Goal: Task Accomplishment & Management: Manage account settings

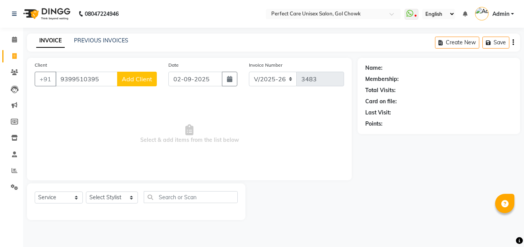
select select "4751"
select select "service"
type input "9399510395"
click at [153, 86] on button "Add Client" at bounding box center [137, 79] width 40 height 15
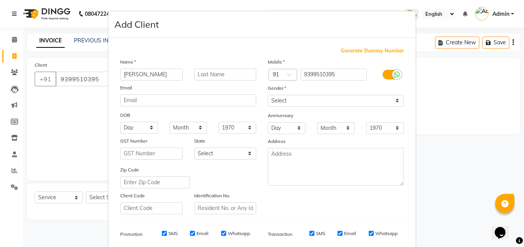
type input "[PERSON_NAME]"
click at [300, 99] on select "Select Male Female Other Prefer Not To Say" at bounding box center [336, 101] width 136 height 12
select select "female"
click at [268, 95] on select "Select Male Female Other Prefer Not To Say" at bounding box center [336, 101] width 136 height 12
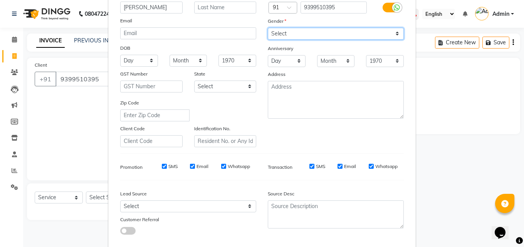
scroll to position [109, 0]
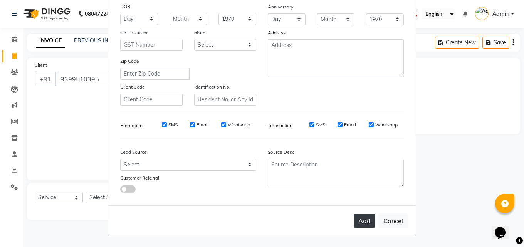
click at [366, 223] on button "Add" at bounding box center [364, 221] width 22 height 14
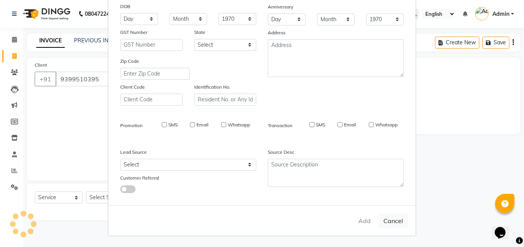
select select
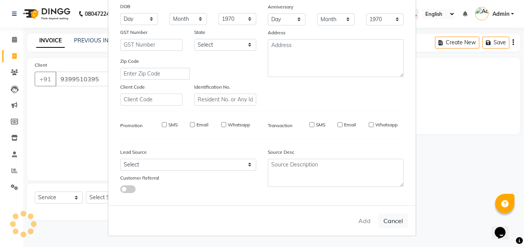
select select
checkbox input "false"
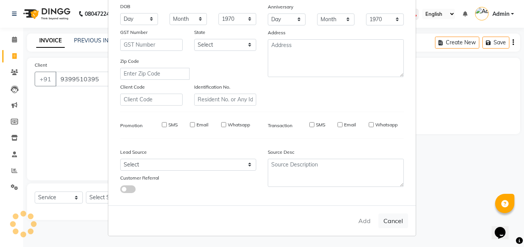
checkbox input "false"
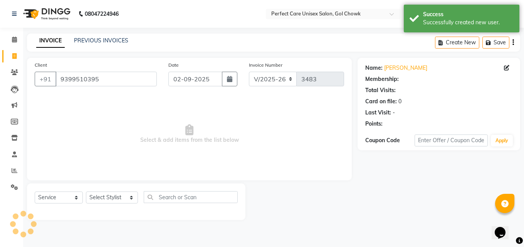
select select "1: Object"
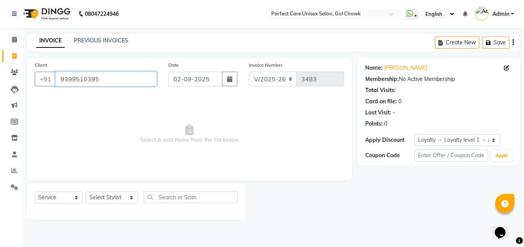
click at [79, 83] on input "9399510395" at bounding box center [105, 79] width 101 height 15
click at [79, 82] on input "9399510395" at bounding box center [105, 79] width 101 height 15
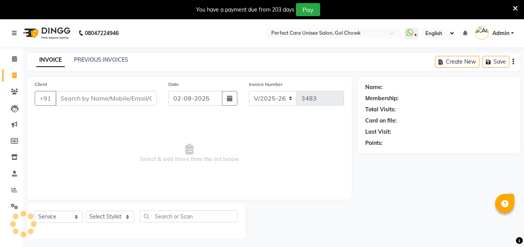
select select "4751"
select select "service"
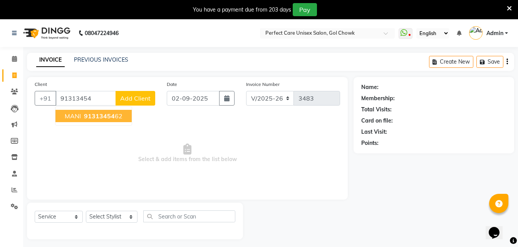
click at [111, 114] on span "91313454" at bounding box center [99, 116] width 31 height 8
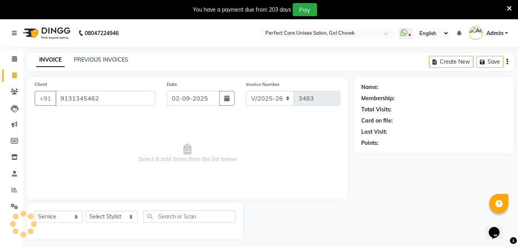
type input "9131345462"
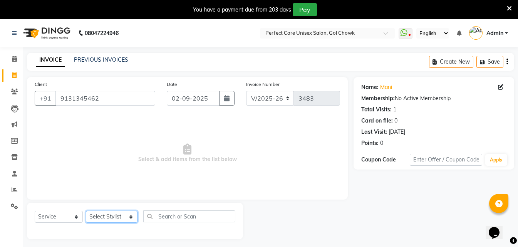
click at [101, 219] on select "Select Stylist [PERSON_NAME] MISS [PERSON_NAME] MISS [PERSON_NAME] MISS [PERSON…" at bounding box center [112, 217] width 52 height 12
select select "67638"
click at [86, 211] on select "Select Stylist [PERSON_NAME] MISS [PERSON_NAME] MISS [PERSON_NAME] MISS [PERSON…" at bounding box center [112, 217] width 52 height 12
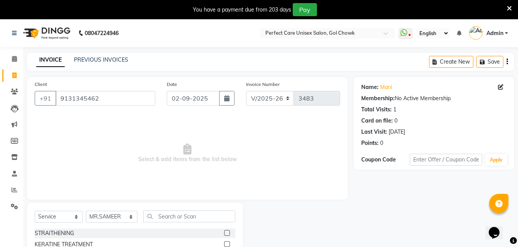
click at [196, 226] on div "Select Service Product Membership Package Voucher Prepaid Gift Card Select Styl…" at bounding box center [135, 219] width 201 height 18
click at [196, 217] on input "text" at bounding box center [189, 216] width 92 height 12
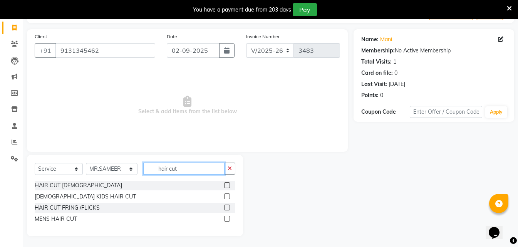
scroll to position [49, 0]
type input "hair cut"
click at [227, 219] on label at bounding box center [227, 218] width 6 height 6
click at [227, 219] on input "checkbox" at bounding box center [226, 218] width 5 height 5
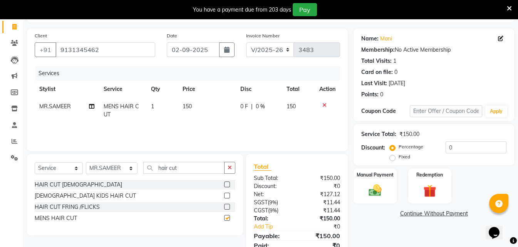
scroll to position [80, 0]
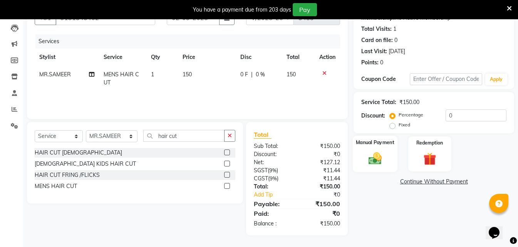
checkbox input "false"
drag, startPoint x: 375, startPoint y: 162, endPoint x: 389, endPoint y: 172, distance: 16.6
click at [375, 162] on img at bounding box center [375, 158] width 22 height 15
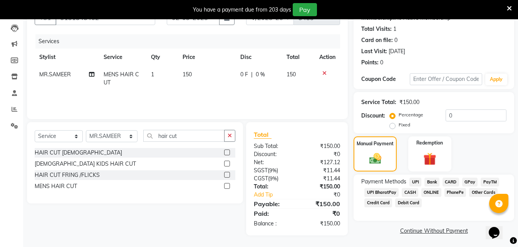
click at [427, 192] on span "ONLINE" at bounding box center [431, 192] width 20 height 9
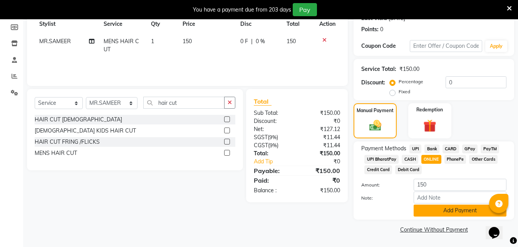
click at [457, 209] on button "Add Payment" at bounding box center [459, 210] width 93 height 12
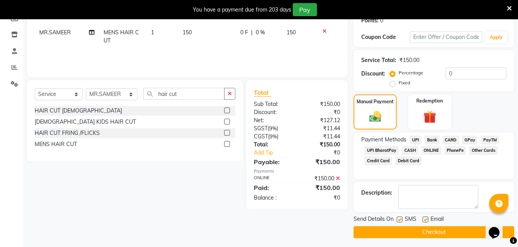
scroll to position [125, 0]
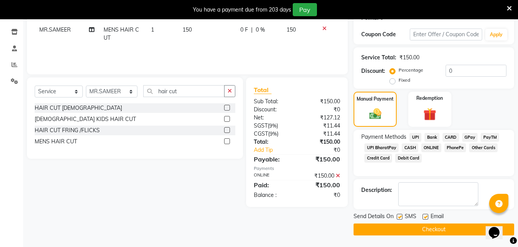
click at [424, 226] on button "Checkout" at bounding box center [433, 229] width 161 height 12
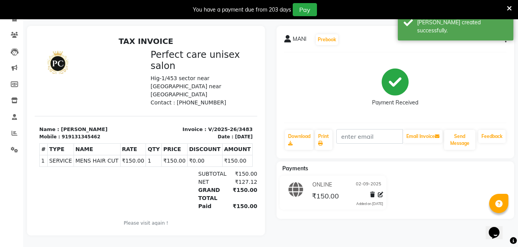
click at [508, 7] on icon at bounding box center [509, 8] width 5 height 7
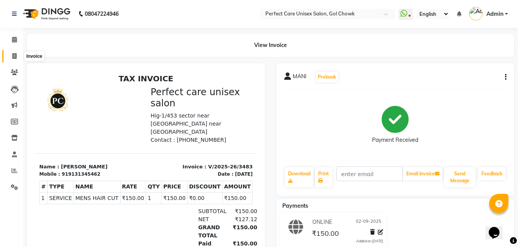
click at [13, 55] on icon at bounding box center [14, 56] width 4 height 6
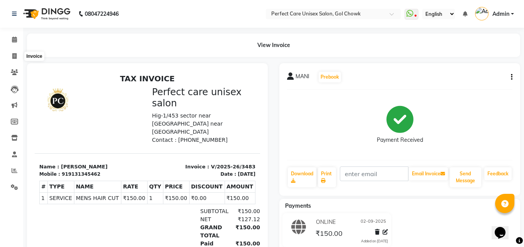
select select "service"
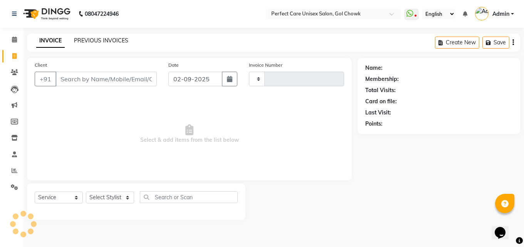
click at [99, 42] on link "PREVIOUS INVOICES" at bounding box center [101, 40] width 54 height 7
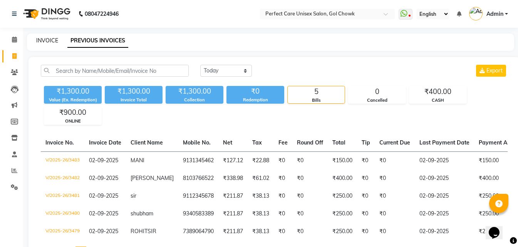
click at [53, 40] on link "INVOICE" at bounding box center [47, 40] width 22 height 7
select select "service"
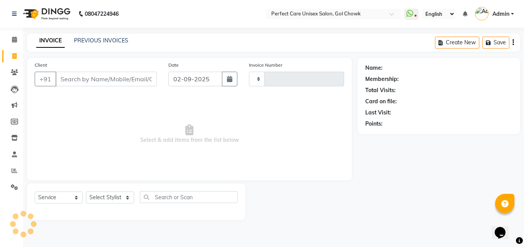
type input "3484"
select select "4751"
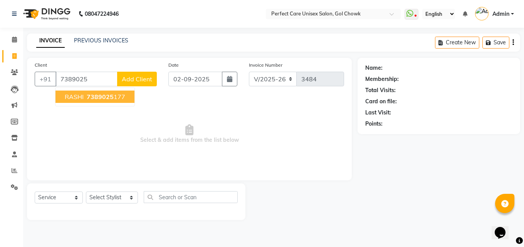
click at [123, 97] on ngb-highlight "7389025 177" at bounding box center [105, 97] width 40 height 8
type input "7389025177"
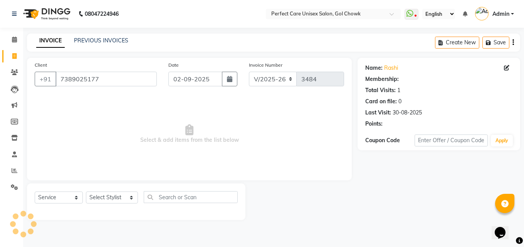
select select "1: Object"
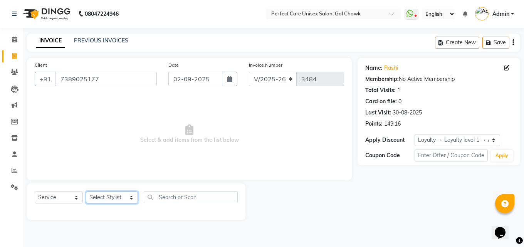
click at [110, 196] on select "Select Stylist MISS CHANDA MISS KAYNAT MISS KRITIKA MISS PIHU MISS POOJA MISS.S…" at bounding box center [112, 197] width 52 height 12
select select "86172"
click at [86, 191] on select "Select Stylist MISS CHANDA MISS KAYNAT MISS KRITIKA MISS PIHU MISS POOJA MISS.S…" at bounding box center [112, 197] width 52 height 12
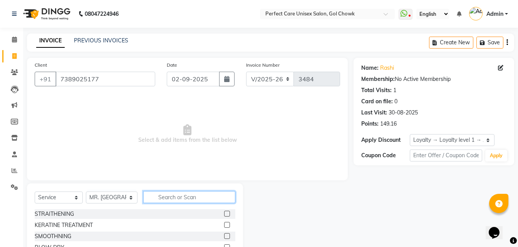
click at [176, 195] on input "text" at bounding box center [189, 197] width 92 height 12
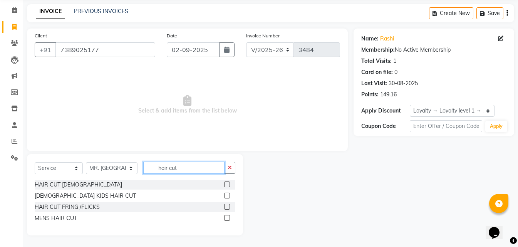
type input "hair cut"
click at [226, 215] on label at bounding box center [227, 218] width 6 height 6
click at [226, 216] on input "checkbox" at bounding box center [226, 218] width 5 height 5
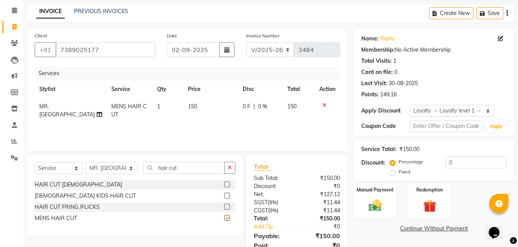
checkbox input "false"
drag, startPoint x: 182, startPoint y: 167, endPoint x: 121, endPoint y: 176, distance: 61.8
click at [121, 176] on div "Select Service Product Membership Package Voucher Prepaid Gift Card Select Styl…" at bounding box center [135, 171] width 201 height 18
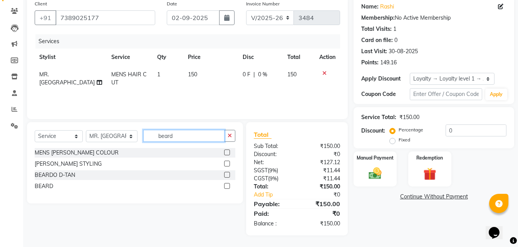
type input "beard"
click at [226, 185] on label at bounding box center [227, 186] width 6 height 6
click at [226, 185] on input "checkbox" at bounding box center [226, 186] width 5 height 5
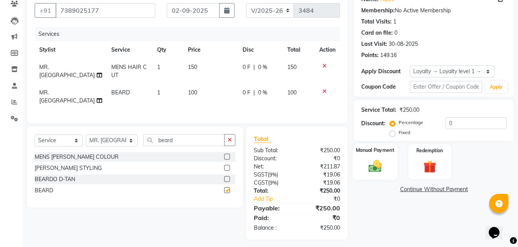
scroll to position [70, 0]
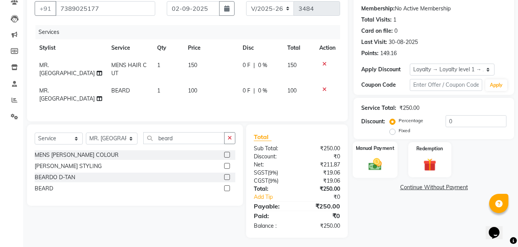
checkbox input "false"
click at [383, 159] on img at bounding box center [375, 163] width 22 height 15
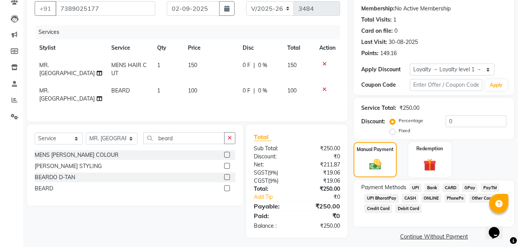
click at [425, 197] on span "ONLINE" at bounding box center [431, 198] width 20 height 9
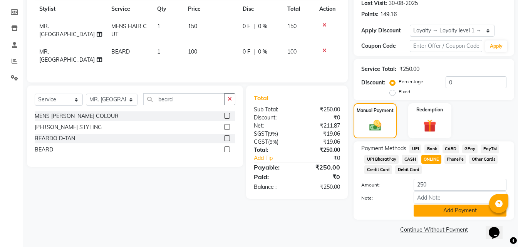
click at [447, 214] on button "Add Payment" at bounding box center [459, 210] width 93 height 12
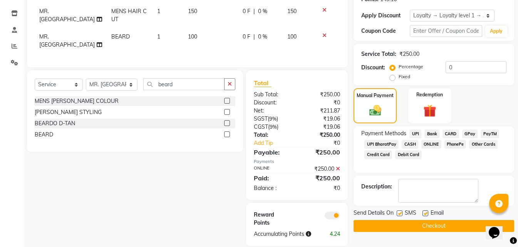
scroll to position [132, 0]
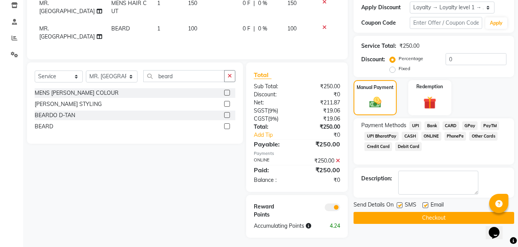
click at [398, 222] on button "Checkout" at bounding box center [433, 218] width 161 height 12
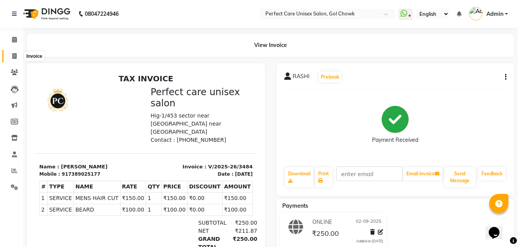
click at [13, 55] on icon at bounding box center [14, 56] width 4 height 6
select select "service"
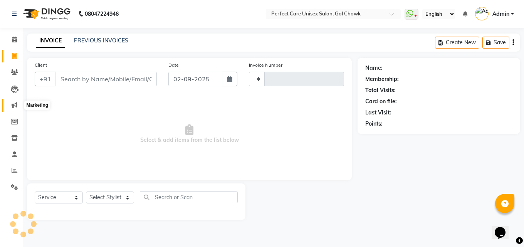
type input "3485"
select select "4751"
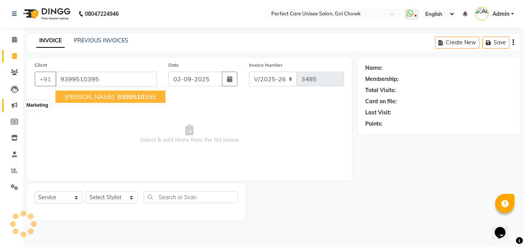
type input "9399510395"
select select "1: Object"
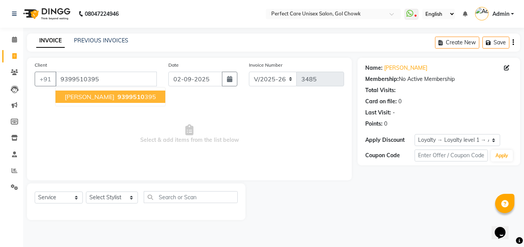
click at [117, 96] on span "9399510" at bounding box center [130, 97] width 27 height 8
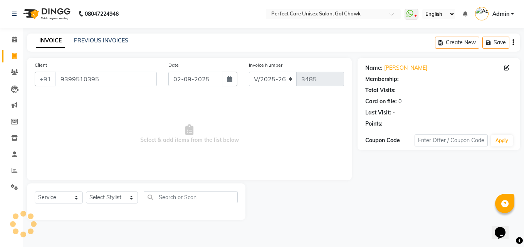
select select "1: Object"
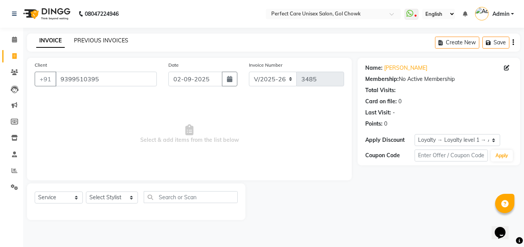
click at [102, 43] on link "PREVIOUS INVOICES" at bounding box center [101, 40] width 54 height 7
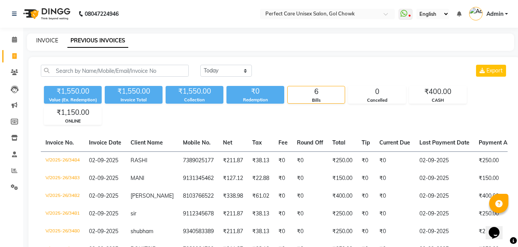
click at [56, 40] on link "INVOICE" at bounding box center [47, 40] width 22 height 7
select select "4751"
select select "service"
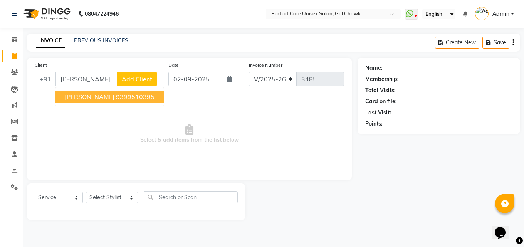
click at [116, 98] on ngb-highlight "9399510395" at bounding box center [135, 97] width 38 height 8
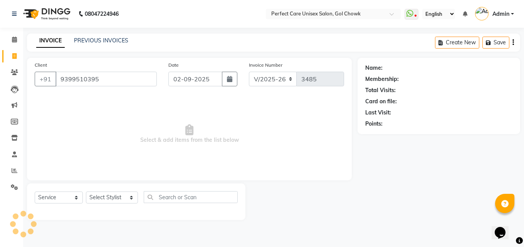
type input "9399510395"
select select "1: Object"
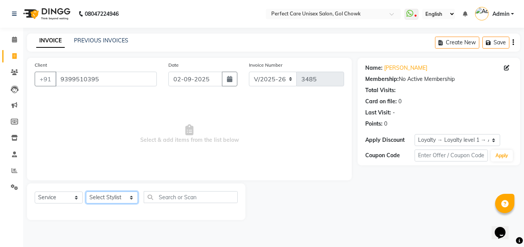
click at [106, 198] on select "Select Stylist [PERSON_NAME] MISS [PERSON_NAME] MISS [PERSON_NAME] MISS [PERSON…" at bounding box center [112, 197] width 52 height 12
select select "32649"
click at [86, 191] on select "Select Stylist [PERSON_NAME] MISS [PERSON_NAME] MISS [PERSON_NAME] MISS [PERSON…" at bounding box center [112, 197] width 52 height 12
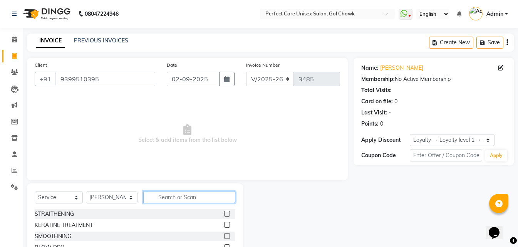
click at [179, 200] on input "text" at bounding box center [189, 197] width 92 height 12
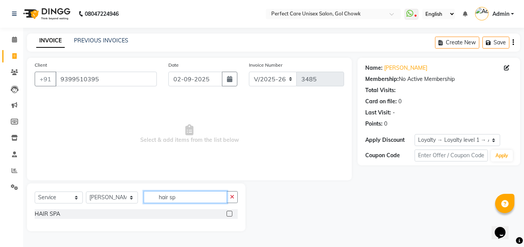
type input "hair sp"
click at [231, 213] on label at bounding box center [229, 214] width 6 height 6
click at [231, 213] on input "checkbox" at bounding box center [228, 213] width 5 height 5
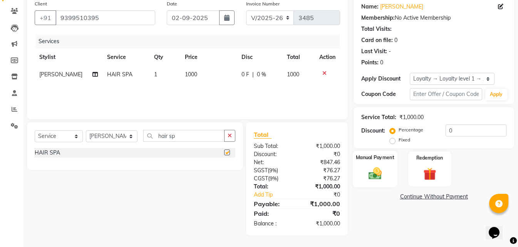
checkbox input "false"
click at [382, 177] on img at bounding box center [375, 173] width 22 height 15
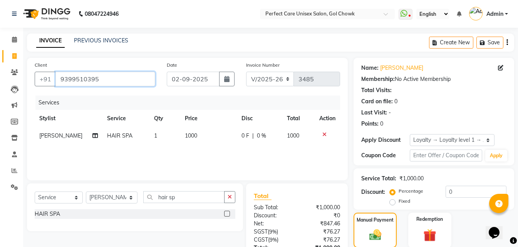
click at [92, 82] on input "9399510395" at bounding box center [105, 79] width 100 height 15
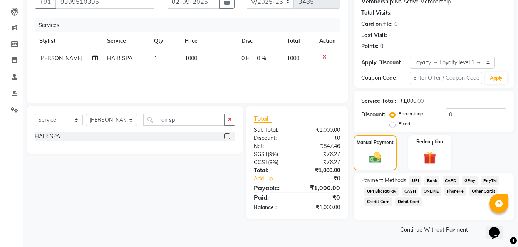
click at [412, 190] on span "CASH" at bounding box center [410, 191] width 17 height 9
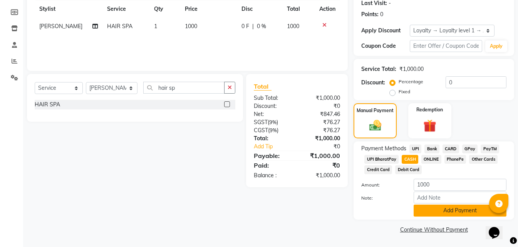
click at [419, 207] on button "Add Payment" at bounding box center [459, 210] width 93 height 12
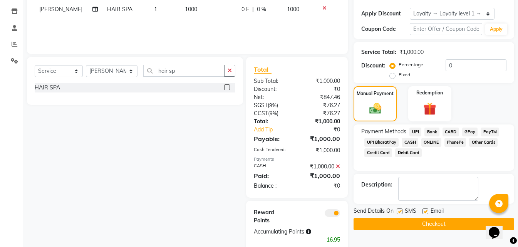
scroll to position [142, 0]
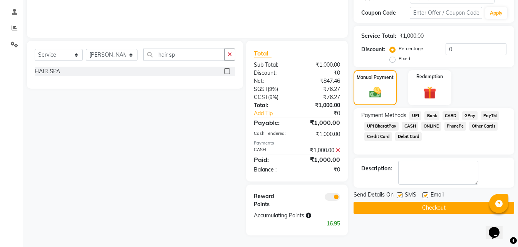
click at [398, 206] on button "Checkout" at bounding box center [433, 208] width 161 height 12
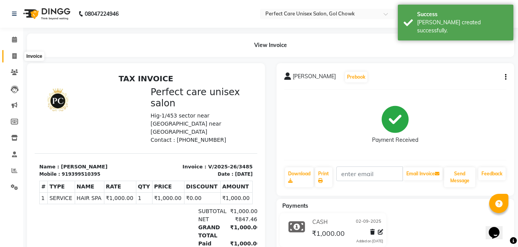
click at [16, 58] on icon at bounding box center [14, 56] width 4 height 6
select select "4751"
select select "service"
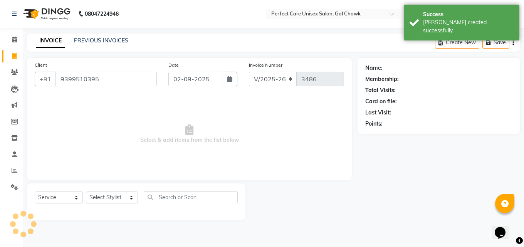
type input "9399510395"
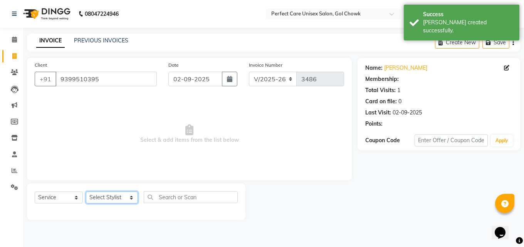
click at [106, 198] on select "Select Stylist [PERSON_NAME] MISS [PERSON_NAME] MISS [PERSON_NAME] MISS [PERSON…" at bounding box center [112, 197] width 52 height 12
select select "78640"
click at [86, 191] on select "Select Stylist [PERSON_NAME] MISS [PERSON_NAME] MISS [PERSON_NAME] MISS [PERSON…" at bounding box center [112, 197] width 52 height 12
select select "1: Object"
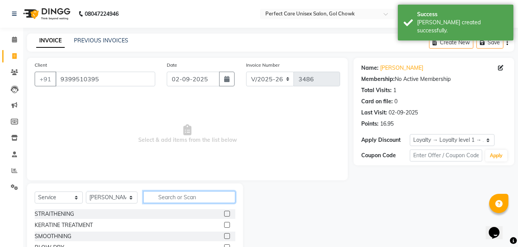
click at [196, 197] on input "text" at bounding box center [189, 197] width 92 height 12
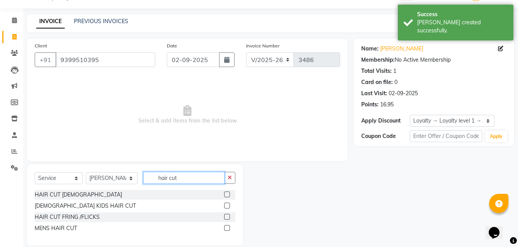
scroll to position [29, 0]
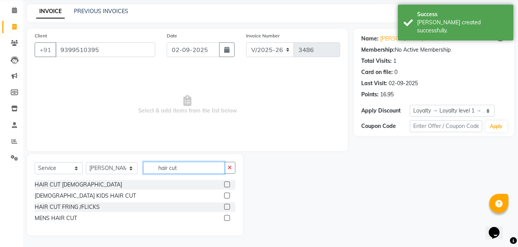
type input "hair cut"
click at [227, 186] on label at bounding box center [227, 184] width 6 height 6
click at [227, 186] on input "checkbox" at bounding box center [226, 184] width 5 height 5
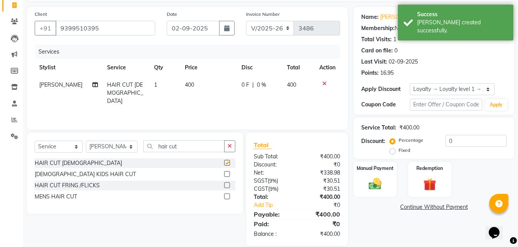
scroll to position [61, 0]
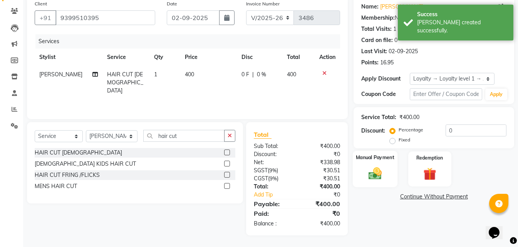
checkbox input "false"
click at [382, 185] on div "Manual Payment" at bounding box center [375, 169] width 45 height 37
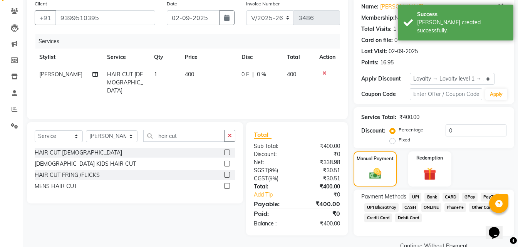
click at [433, 208] on span "ONLINE" at bounding box center [431, 207] width 20 height 9
click at [410, 208] on span "CASH" at bounding box center [410, 207] width 17 height 9
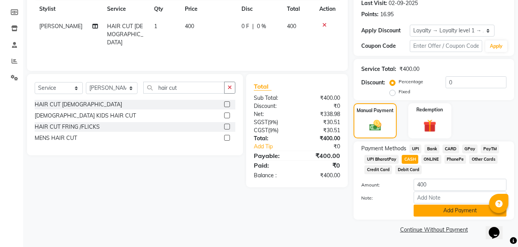
click at [427, 211] on button "Add Payment" at bounding box center [459, 210] width 93 height 12
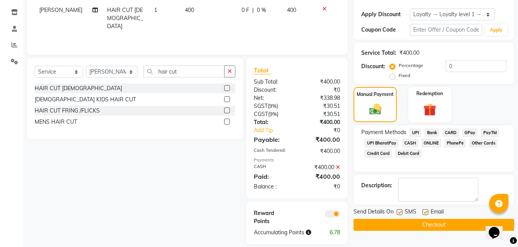
scroll to position [134, 0]
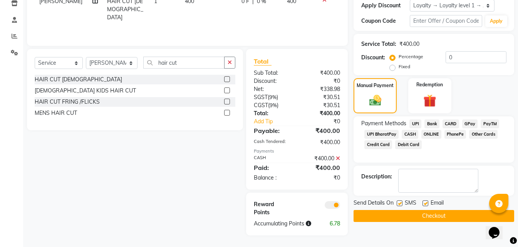
click at [409, 224] on div "Name: Tulika Membership: No Active Membership Total Visits: 1 Card on file: 0 L…" at bounding box center [436, 79] width 166 height 312
click at [386, 209] on div "Send Details On SMS Email Checkout" at bounding box center [433, 210] width 161 height 23
click at [384, 216] on button "Checkout" at bounding box center [433, 216] width 161 height 12
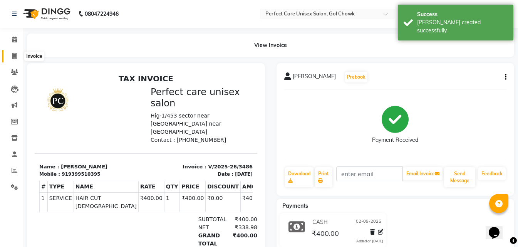
click at [14, 57] on icon at bounding box center [14, 56] width 4 height 6
select select "service"
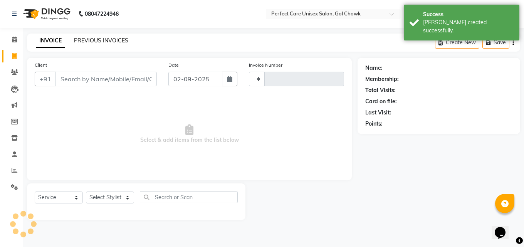
type input "3487"
select select "4751"
click at [90, 43] on link "PREVIOUS INVOICES" at bounding box center [101, 40] width 54 height 7
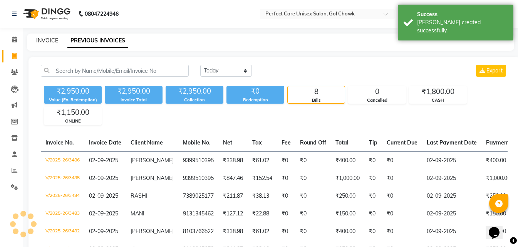
click at [44, 38] on link "INVOICE" at bounding box center [47, 40] width 22 height 7
select select "service"
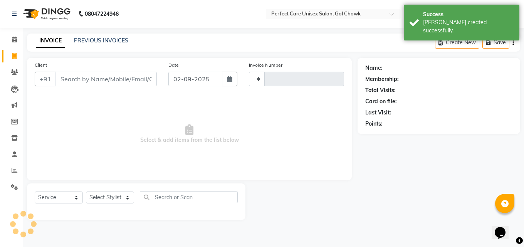
type input "3487"
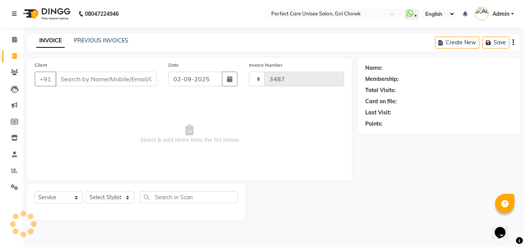
select select "4751"
click at [227, 77] on icon "button" at bounding box center [229, 79] width 5 height 6
select select "9"
select select "2025"
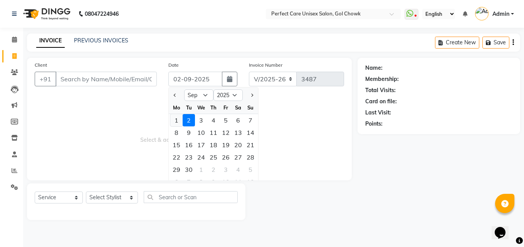
click at [176, 120] on div "1" at bounding box center [176, 120] width 12 height 12
type input "01-09-2025"
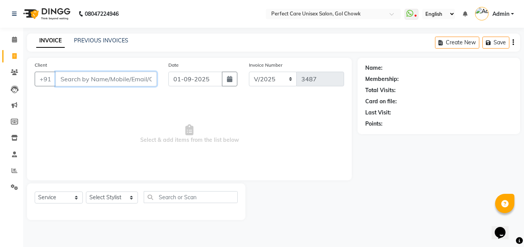
click at [125, 77] on input "Client" at bounding box center [105, 79] width 101 height 15
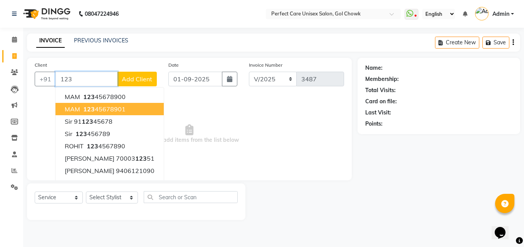
click at [110, 114] on button "MAM 123 45678901" at bounding box center [109, 109] width 108 height 12
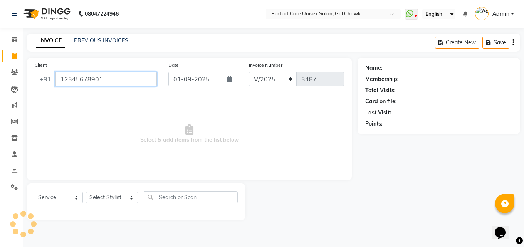
type input "12345678901"
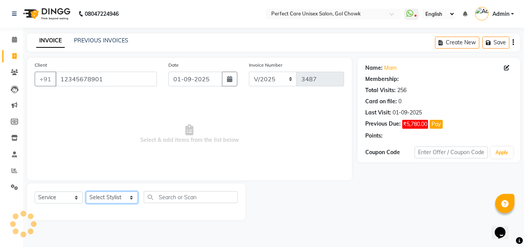
select select "1: Object"
click at [102, 196] on select "Select Stylist [PERSON_NAME] MISS [PERSON_NAME] MISS [PERSON_NAME] MISS [PERSON…" at bounding box center [112, 197] width 52 height 12
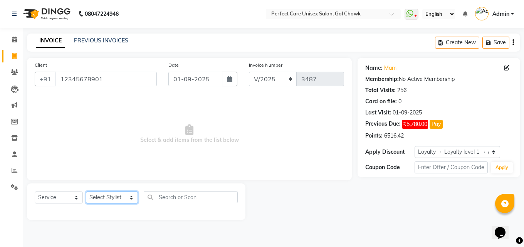
select select "70841"
click at [86, 191] on select "Select Stylist [PERSON_NAME] MISS [PERSON_NAME] MISS [PERSON_NAME] MISS [PERSON…" at bounding box center [112, 197] width 52 height 12
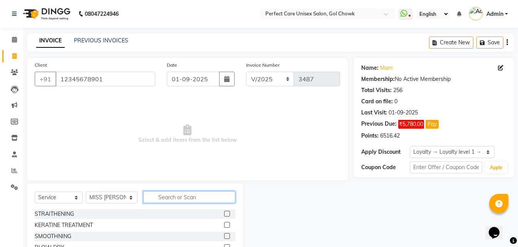
click at [194, 199] on input "text" at bounding box center [189, 197] width 92 height 12
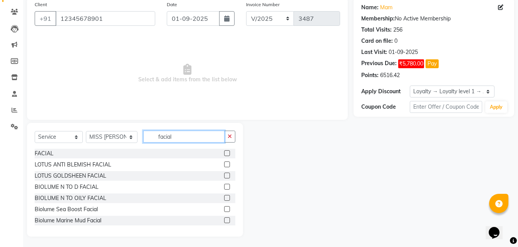
scroll to position [62, 0]
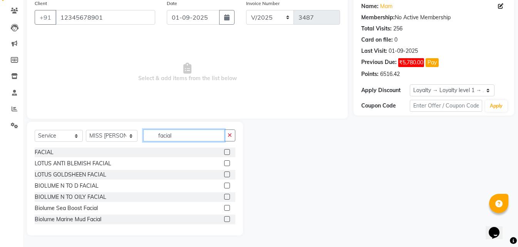
type input "facial"
click at [224, 199] on div at bounding box center [226, 198] width 5 height 8
click at [224, 197] on label at bounding box center [227, 197] width 6 height 6
click at [224, 197] on input "checkbox" at bounding box center [226, 196] width 5 height 5
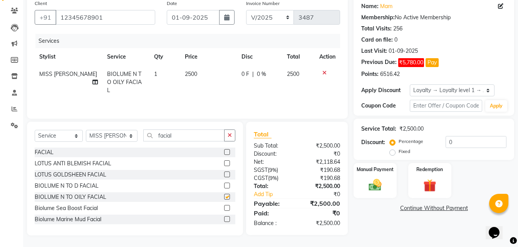
checkbox input "false"
click at [180, 75] on td "2500" at bounding box center [208, 81] width 57 height 33
select select "70841"
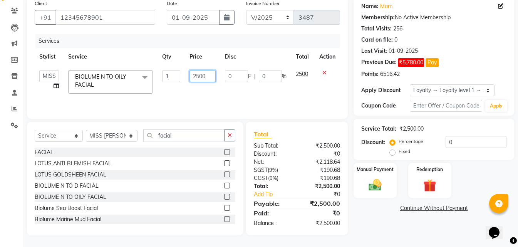
drag, startPoint x: 210, startPoint y: 74, endPoint x: 188, endPoint y: 80, distance: 22.8
click at [188, 80] on td "2500" at bounding box center [202, 81] width 35 height 33
type input "1550"
click at [191, 97] on div "Services Stylist Service Qty Price Disc Total Action MISS CHANDA MISS KAYNAT MI…" at bounding box center [187, 72] width 305 height 77
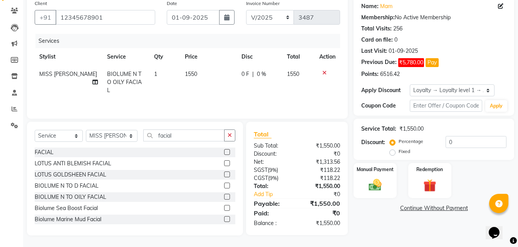
click at [398, 184] on div "Manual Payment Redemption" at bounding box center [434, 180] width 172 height 35
click at [391, 194] on div "Manual Payment" at bounding box center [375, 180] width 45 height 37
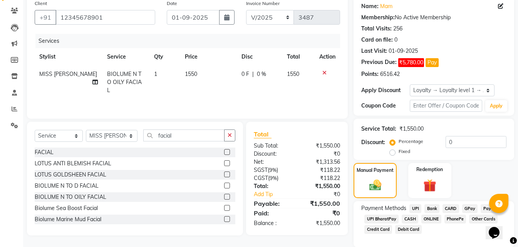
click at [430, 218] on span "ONLINE" at bounding box center [431, 218] width 20 height 9
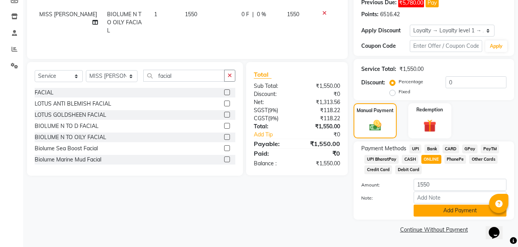
click at [438, 214] on button "Add Payment" at bounding box center [459, 210] width 93 height 12
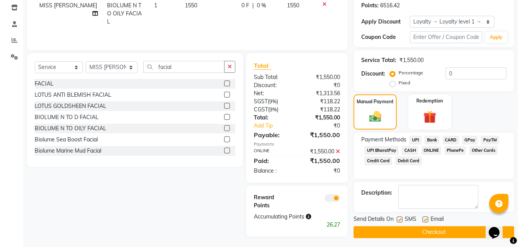
scroll to position [133, 0]
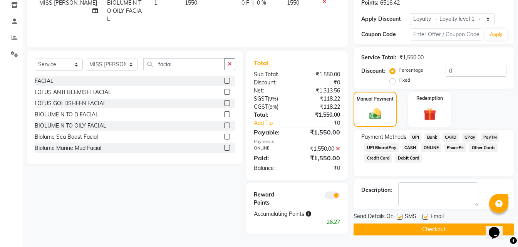
click at [437, 223] on button "Checkout" at bounding box center [433, 229] width 161 height 12
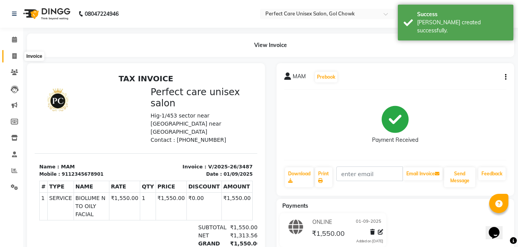
click at [15, 53] on icon at bounding box center [14, 56] width 4 height 6
select select "service"
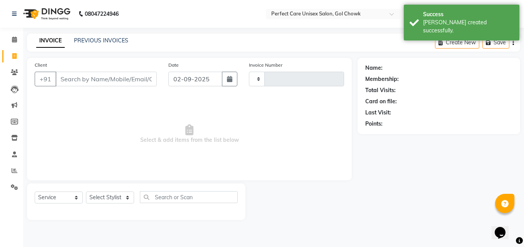
type input "3488"
select select "4751"
click at [235, 79] on button "button" at bounding box center [229, 79] width 15 height 15
select select "9"
select select "2025"
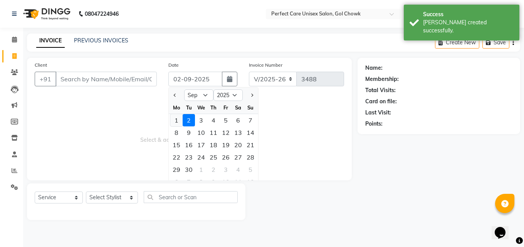
drag, startPoint x: 178, startPoint y: 121, endPoint x: 131, endPoint y: 89, distance: 56.7
click at [177, 121] on div "1" at bounding box center [176, 120] width 12 height 12
type input "01-09-2025"
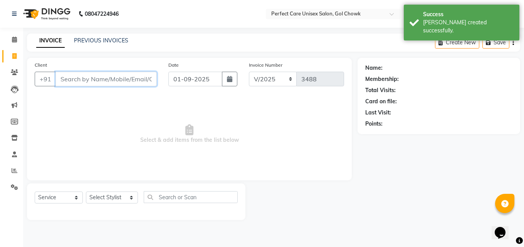
click at [127, 80] on input "Client" at bounding box center [105, 79] width 101 height 15
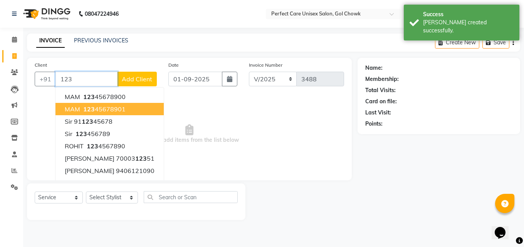
click at [115, 108] on ngb-highlight "123 45678901" at bounding box center [104, 109] width 44 height 8
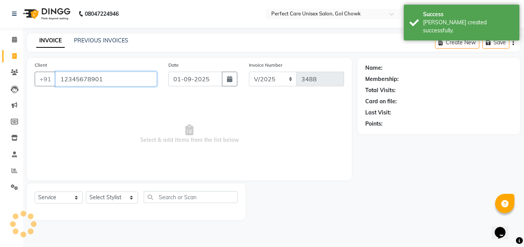
type input "12345678901"
select select "1: Object"
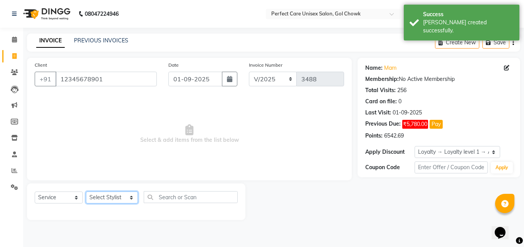
click at [107, 203] on select "Select Stylist [PERSON_NAME] MISS [PERSON_NAME] MISS [PERSON_NAME] MISS [PERSON…" at bounding box center [112, 197] width 52 height 12
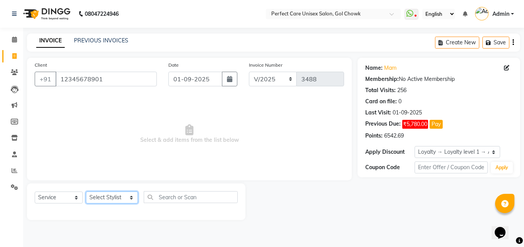
select select "78640"
click at [86, 191] on select "Select Stylist [PERSON_NAME] MISS [PERSON_NAME] MISS [PERSON_NAME] MISS [PERSON…" at bounding box center [112, 197] width 52 height 12
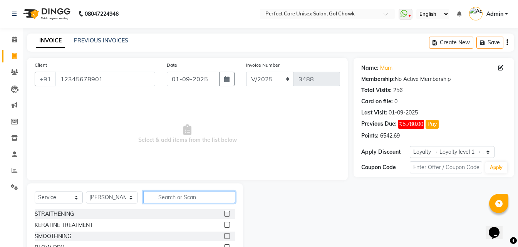
click at [179, 193] on input "text" at bounding box center [189, 197] width 92 height 12
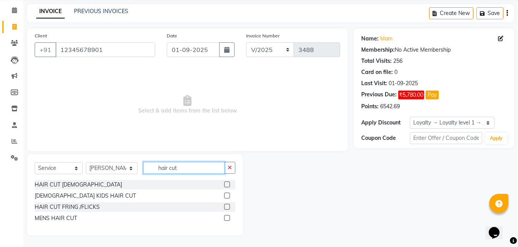
type input "hair cut"
click at [227, 184] on label at bounding box center [227, 184] width 6 height 6
click at [227, 184] on input "checkbox" at bounding box center [226, 184] width 5 height 5
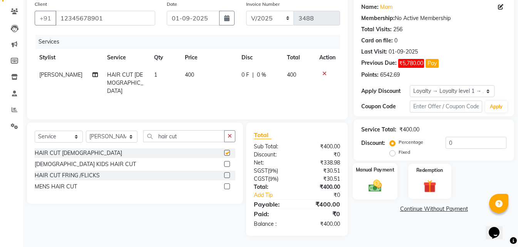
scroll to position [61, 0]
checkbox input "false"
click at [384, 171] on label "Manual Payment" at bounding box center [375, 169] width 38 height 7
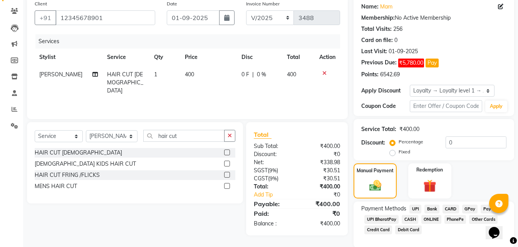
click at [425, 220] on span "ONLINE" at bounding box center [431, 219] width 20 height 9
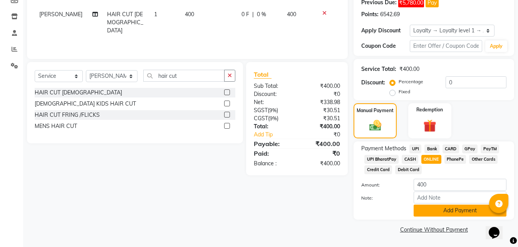
click at [425, 214] on button "Add Payment" at bounding box center [459, 210] width 93 height 12
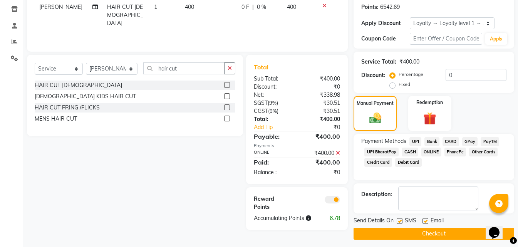
scroll to position [133, 0]
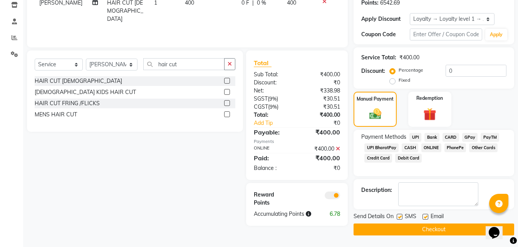
click at [427, 226] on button "Checkout" at bounding box center [433, 229] width 161 height 12
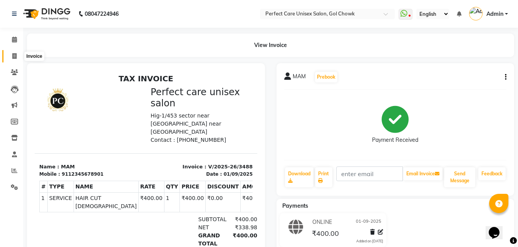
click at [13, 57] on icon at bounding box center [14, 56] width 4 height 6
select select "service"
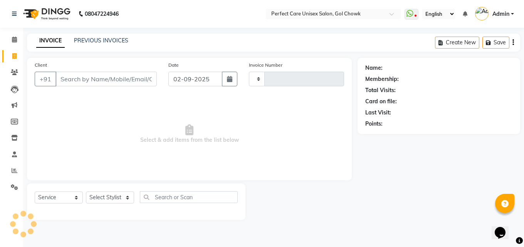
type input "3489"
select select "4751"
click at [89, 38] on link "PREVIOUS INVOICES" at bounding box center [101, 40] width 54 height 7
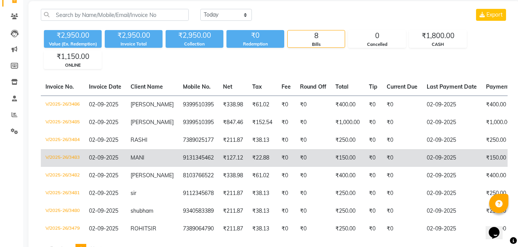
drag, startPoint x: 217, startPoint y: 179, endPoint x: 133, endPoint y: 164, distance: 84.9
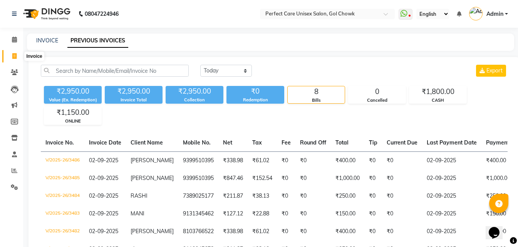
click at [13, 59] on span at bounding box center [14, 56] width 13 height 9
select select "4751"
select select "service"
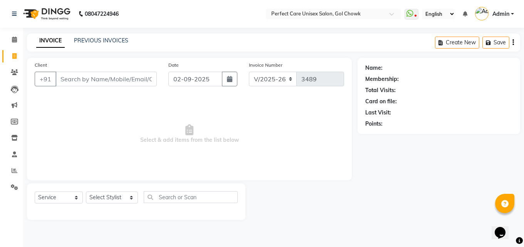
click at [100, 44] on div "PREVIOUS INVOICES" at bounding box center [101, 41] width 54 height 8
click at [103, 40] on link "PREVIOUS INVOICES" at bounding box center [101, 40] width 54 height 7
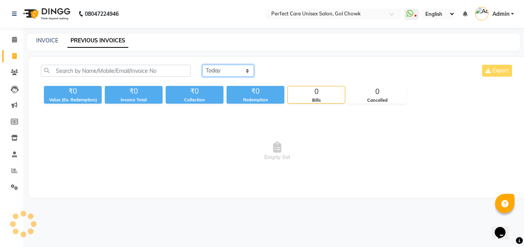
click at [219, 71] on select "[DATE] [DATE] Custom Range" at bounding box center [228, 71] width 52 height 12
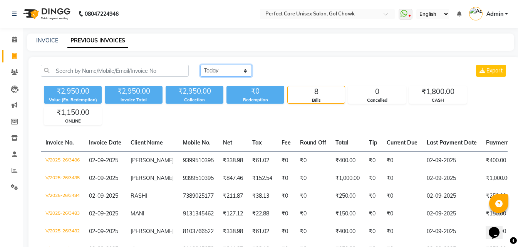
select select "[DATE]"
click at [200, 65] on select "[DATE] [DATE] Custom Range" at bounding box center [226, 71] width 52 height 12
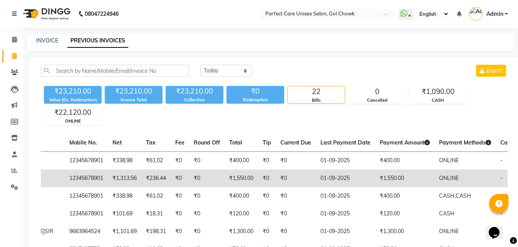
scroll to position [0, 170]
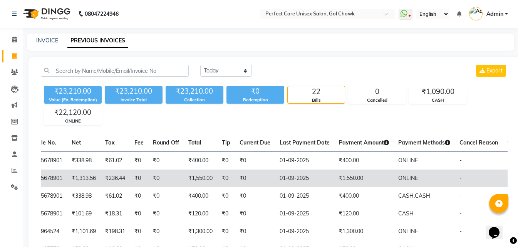
drag, startPoint x: 303, startPoint y: 179, endPoint x: 339, endPoint y: 184, distance: 36.5
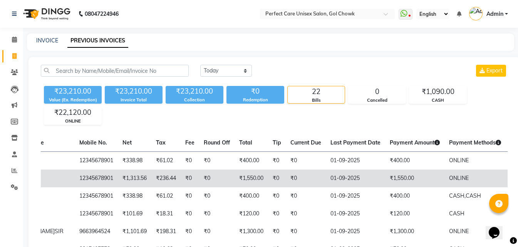
scroll to position [0, 0]
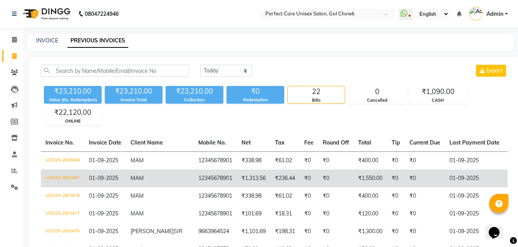
drag, startPoint x: 288, startPoint y: 174, endPoint x: 237, endPoint y: 174, distance: 50.8
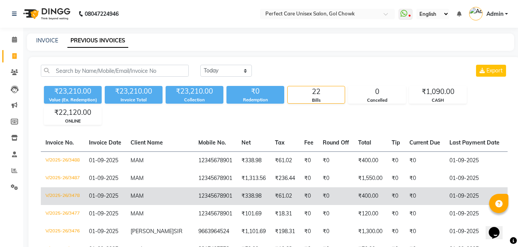
scroll to position [0, 170]
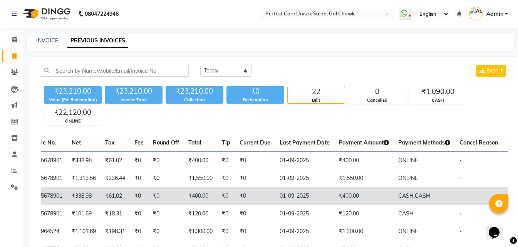
drag, startPoint x: 204, startPoint y: 178, endPoint x: 368, endPoint y: 188, distance: 164.3
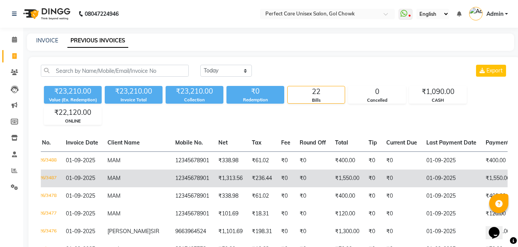
scroll to position [0, 0]
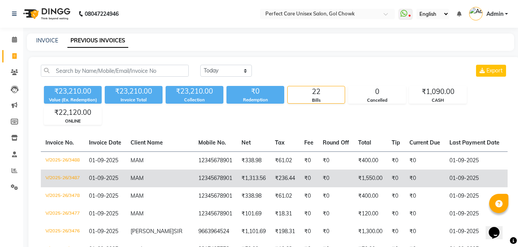
drag, startPoint x: 410, startPoint y: 186, endPoint x: 141, endPoint y: 179, distance: 269.2
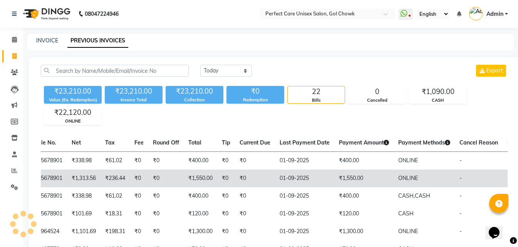
drag, startPoint x: 258, startPoint y: 175, endPoint x: 306, endPoint y: 175, distance: 48.9
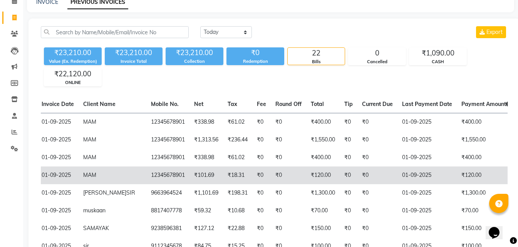
scroll to position [0, 0]
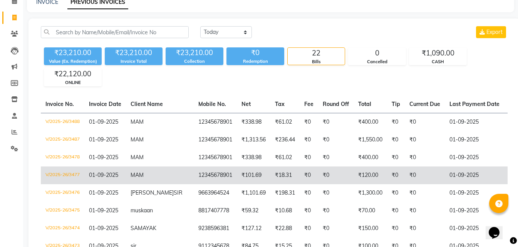
drag, startPoint x: 301, startPoint y: 179, endPoint x: 128, endPoint y: 174, distance: 173.7
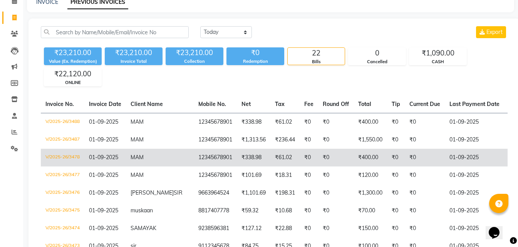
click at [66, 159] on td "V/2025-26/3478" at bounding box center [63, 158] width 44 height 18
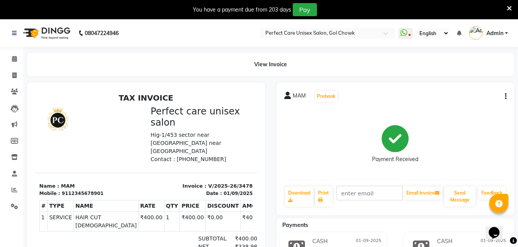
click at [510, 9] on icon at bounding box center [509, 8] width 5 height 7
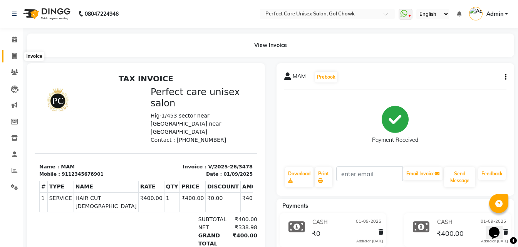
click at [16, 55] on icon at bounding box center [14, 56] width 4 height 6
select select "service"
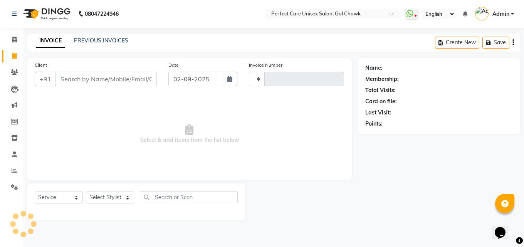
type input "3489"
select select "4751"
click at [15, 58] on icon at bounding box center [14, 56] width 4 height 6
select select "4751"
select select "service"
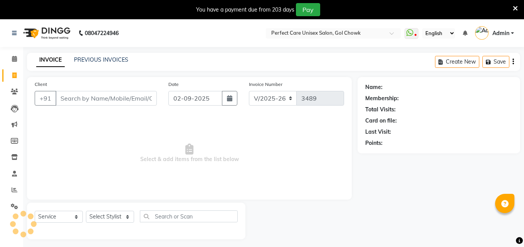
select select "4751"
select select "service"
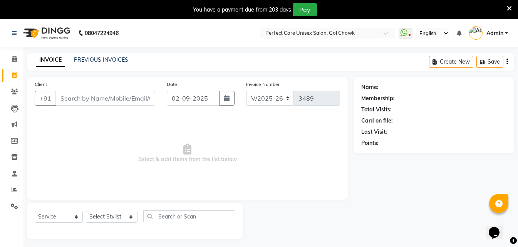
click at [508, 6] on icon at bounding box center [509, 8] width 5 height 7
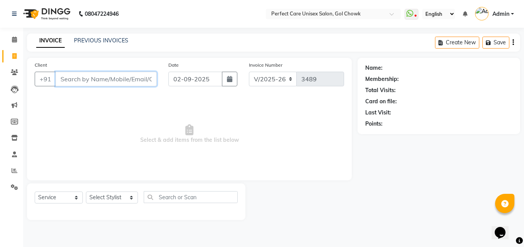
click at [87, 79] on input "Client" at bounding box center [105, 79] width 101 height 15
click at [104, 41] on link "PREVIOUS INVOICES" at bounding box center [101, 40] width 54 height 7
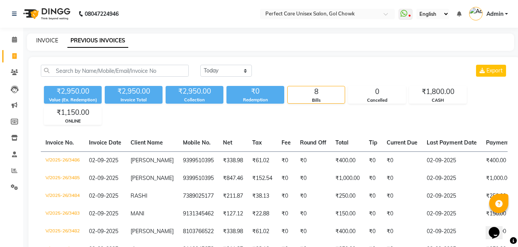
click at [47, 40] on link "INVOICE" at bounding box center [47, 40] width 22 height 7
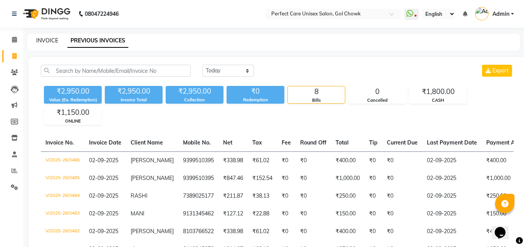
select select "4751"
select select "service"
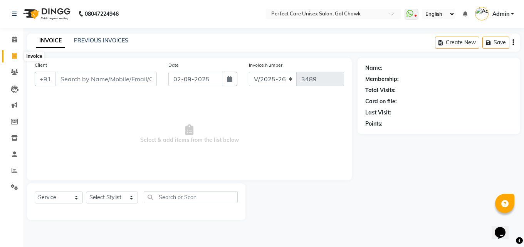
click at [16, 55] on icon at bounding box center [14, 56] width 4 height 6
select select "service"
type input "3489"
select select "4751"
click at [107, 37] on div "PREVIOUS INVOICES" at bounding box center [101, 41] width 54 height 8
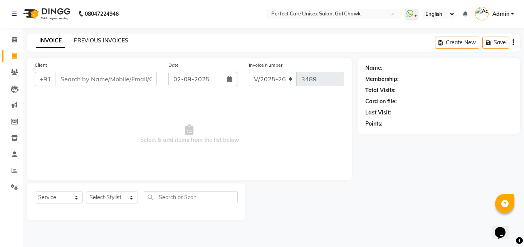
click at [110, 40] on link "PREVIOUS INVOICES" at bounding box center [101, 40] width 54 height 7
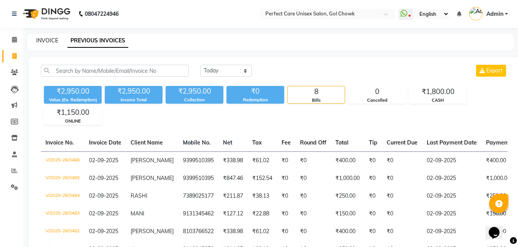
click at [50, 37] on link "INVOICE" at bounding box center [47, 40] width 22 height 7
select select "service"
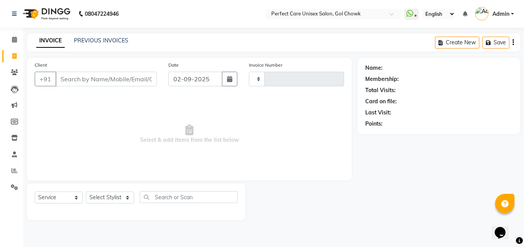
type input "3489"
select select "4751"
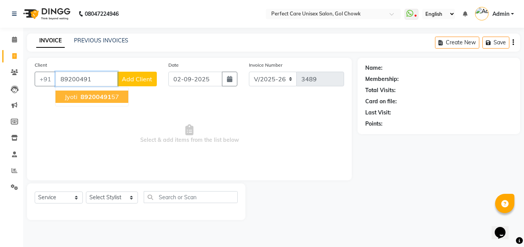
click at [93, 97] on span "89200491" at bounding box center [95, 97] width 31 height 8
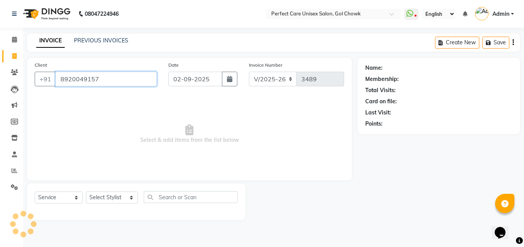
type input "8920049157"
select select "1: Object"
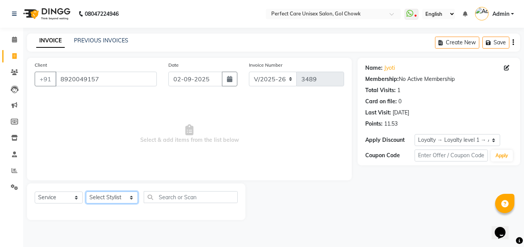
click at [113, 195] on select "Select Stylist MISS CHANDA MISS KAYNAT MISS KRITIKA MISS PIHU MISS POOJA MISS.S…" at bounding box center [112, 197] width 52 height 12
select select "52316"
click at [86, 191] on select "Select Stylist MISS CHANDA MISS KAYNAT MISS KRITIKA MISS PIHU MISS POOJA MISS.S…" at bounding box center [112, 197] width 52 height 12
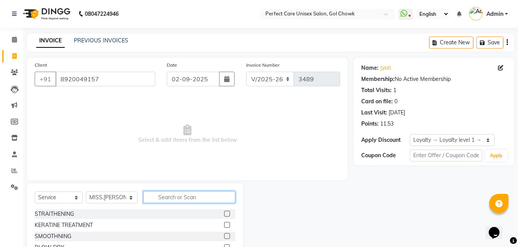
click at [166, 200] on input "text" at bounding box center [189, 197] width 92 height 12
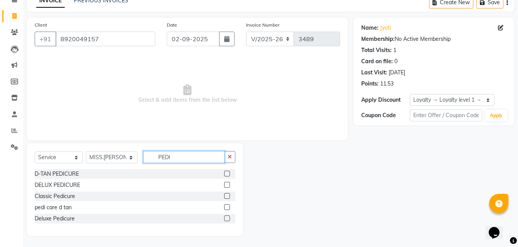
scroll to position [40, 0]
type input "PEDI"
click at [226, 172] on label at bounding box center [227, 173] width 6 height 6
click at [226, 172] on input "checkbox" at bounding box center [226, 173] width 5 height 5
click at [226, 172] on label at bounding box center [227, 173] width 6 height 6
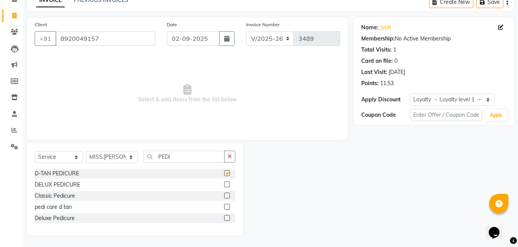
click at [226, 172] on input "checkbox" at bounding box center [226, 173] width 5 height 5
checkbox input "false"
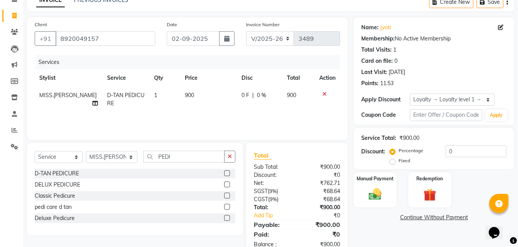
click at [226, 184] on label at bounding box center [227, 184] width 6 height 6
click at [226, 184] on input "checkbox" at bounding box center [226, 184] width 5 height 5
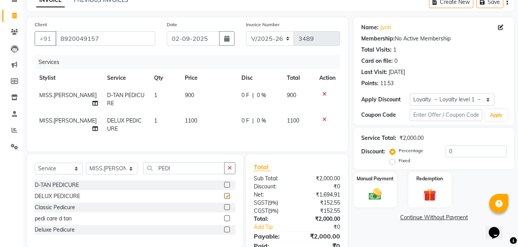
checkbox input "false"
click at [324, 92] on icon at bounding box center [324, 93] width 4 height 5
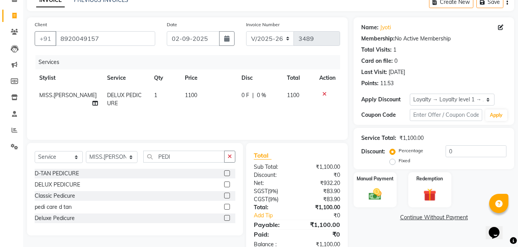
click at [188, 87] on td "1100" at bounding box center [208, 99] width 57 height 25
select select "52316"
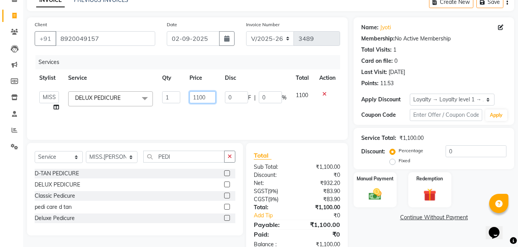
drag, startPoint x: 208, startPoint y: 97, endPoint x: 186, endPoint y: 97, distance: 22.0
click at [186, 97] on td "1100" at bounding box center [202, 101] width 35 height 29
type input "1800"
click at [182, 117] on div "Services Stylist Service Qty Price Disc Total Action MISS CHANDA MISS KAYNAT MI…" at bounding box center [187, 93] width 305 height 77
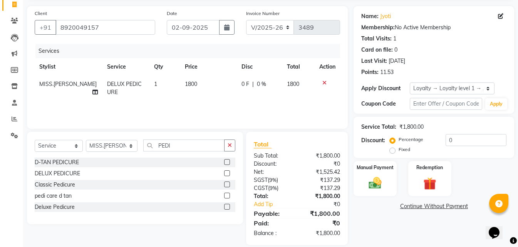
scroll to position [61, 0]
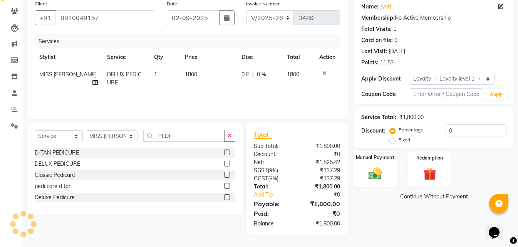
click at [375, 175] on img at bounding box center [375, 173] width 22 height 15
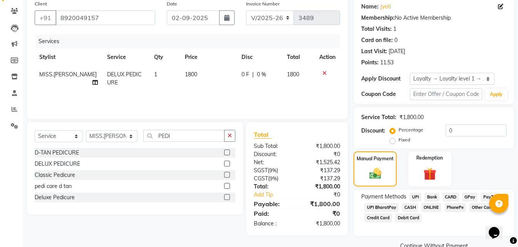
click at [433, 206] on span "ONLINE" at bounding box center [431, 207] width 20 height 9
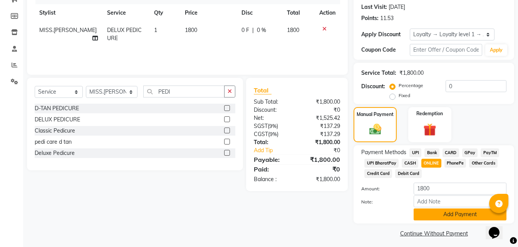
scroll to position [109, 0]
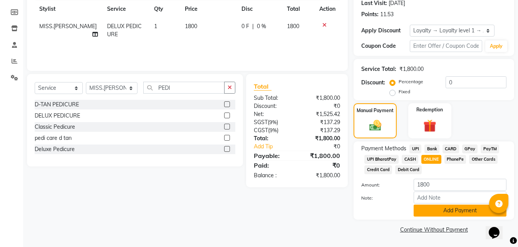
click at [447, 212] on button "Add Payment" at bounding box center [459, 210] width 93 height 12
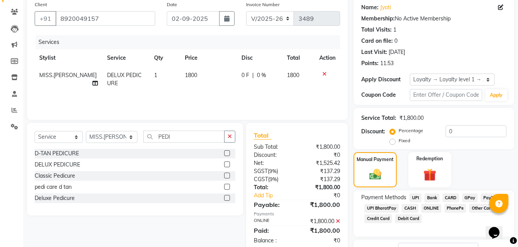
scroll to position [131, 0]
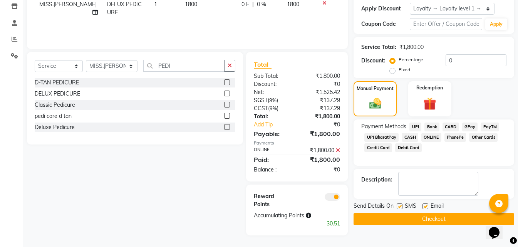
click at [415, 220] on button "Checkout" at bounding box center [433, 219] width 161 height 12
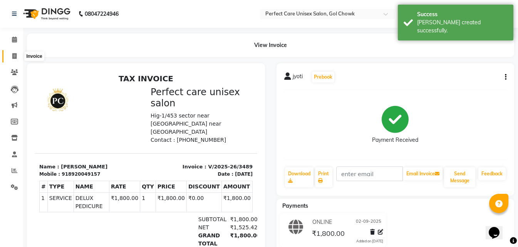
click at [11, 55] on span at bounding box center [14, 56] width 13 height 9
select select "service"
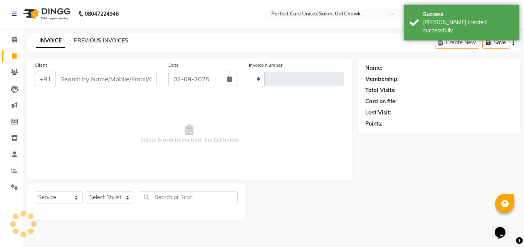
type input "3490"
select select "4751"
click at [80, 40] on link "PREVIOUS INVOICES" at bounding box center [101, 40] width 54 height 7
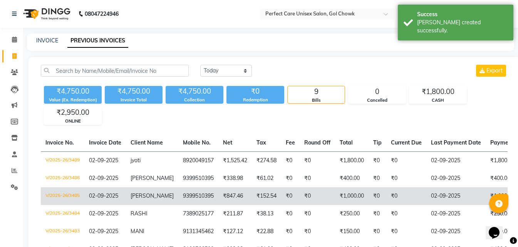
scroll to position [0, 167]
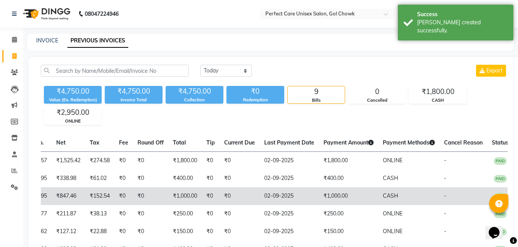
drag, startPoint x: 231, startPoint y: 185, endPoint x: 393, endPoint y: 204, distance: 163.1
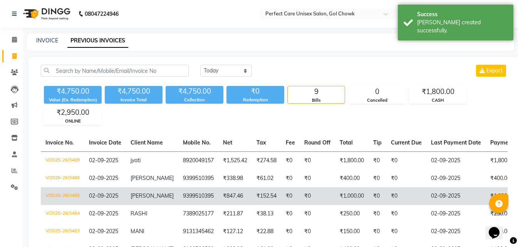
drag, startPoint x: 199, startPoint y: 203, endPoint x: 184, endPoint y: 194, distance: 17.8
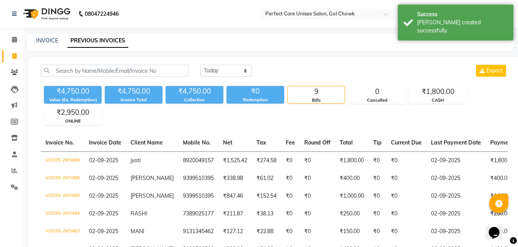
click at [46, 37] on div "INVOICE" at bounding box center [47, 41] width 22 height 8
click at [47, 39] on link "INVOICE" at bounding box center [47, 40] width 22 height 7
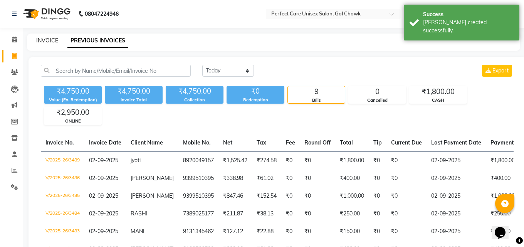
select select "4751"
select select "service"
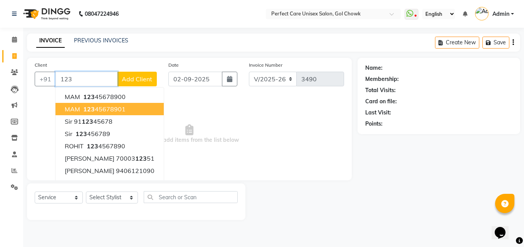
click at [84, 108] on span "123" at bounding box center [89, 109] width 12 height 8
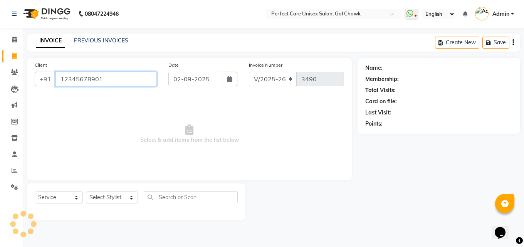
type input "12345678901"
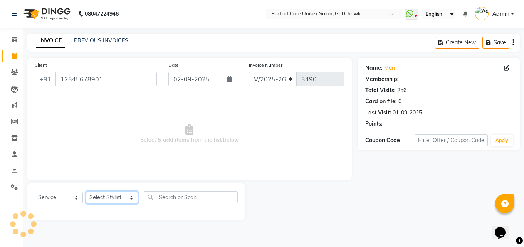
click at [101, 199] on select "Select Stylist MISS CHANDA MISS KAYNAT MISS KRITIKA MISS PIHU MISS POOJA MISS.S…" at bounding box center [112, 197] width 52 height 12
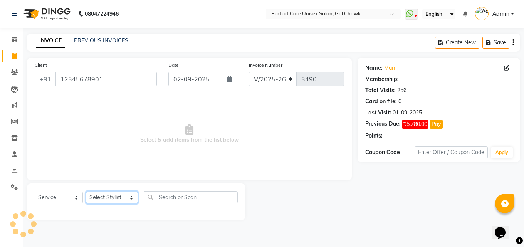
select select "1: Object"
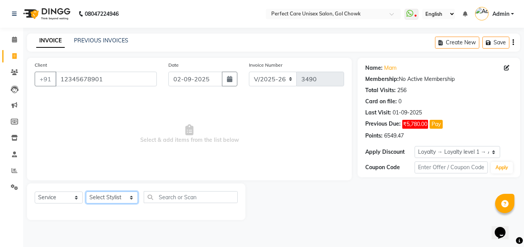
select select "32649"
click at [86, 191] on select "Select Stylist MISS CHANDA MISS KAYNAT MISS KRITIKA MISS PIHU MISS POOJA MISS.S…" at bounding box center [112, 197] width 52 height 12
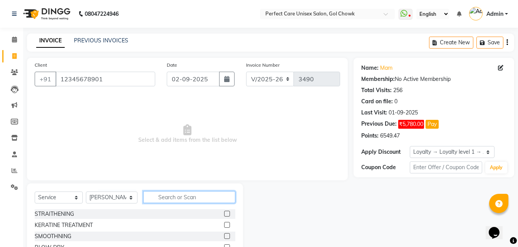
click at [160, 192] on input "text" at bounding box center [189, 197] width 92 height 12
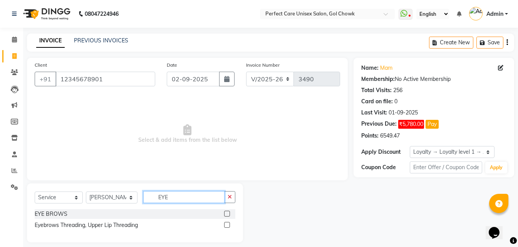
type input "EYE"
click at [226, 224] on label at bounding box center [227, 225] width 6 height 6
click at [226, 224] on input "checkbox" at bounding box center [226, 225] width 5 height 5
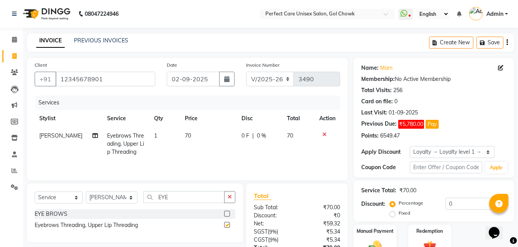
checkbox input "false"
click at [187, 137] on td "70" at bounding box center [208, 143] width 57 height 33
select select "32649"
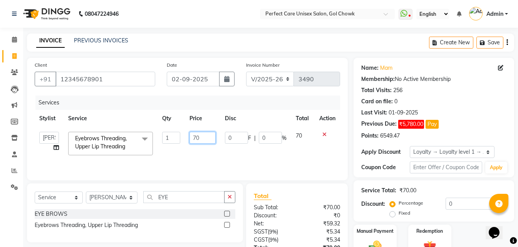
drag, startPoint x: 207, startPoint y: 141, endPoint x: 191, endPoint y: 141, distance: 15.8
click at [191, 141] on input "70" at bounding box center [202, 138] width 26 height 12
type input "170"
click at [177, 151] on tr "MISS CHANDA MISS KAYNAT MISS KRITIKA MISS PIHU MISS POOJA MISS.SHRADDHA MISS.SH…" at bounding box center [187, 143] width 305 height 33
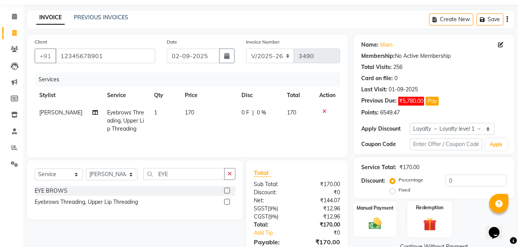
scroll to position [61, 0]
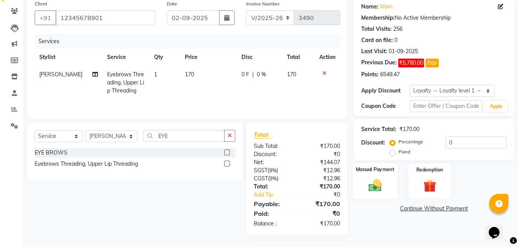
click at [378, 188] on img at bounding box center [375, 184] width 22 height 15
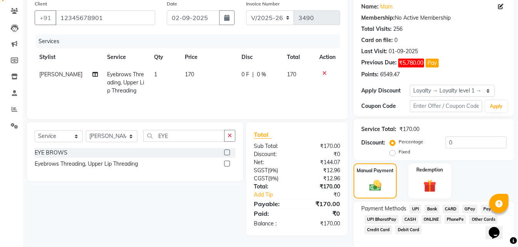
drag, startPoint x: 430, startPoint y: 218, endPoint x: 443, endPoint y: 231, distance: 18.8
click at [429, 219] on span "ONLINE" at bounding box center [431, 219] width 20 height 9
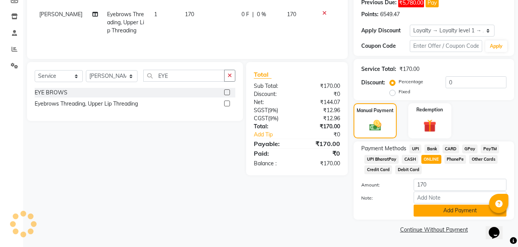
click at [439, 211] on button "Add Payment" at bounding box center [459, 210] width 93 height 12
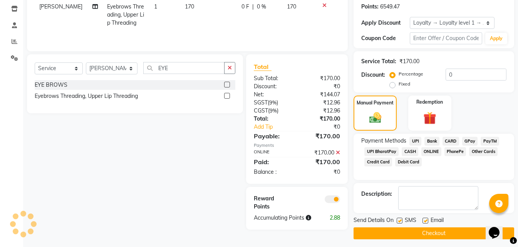
scroll to position [133, 0]
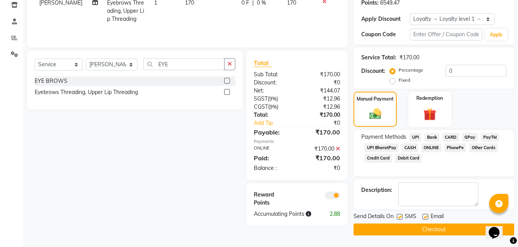
click at [423, 229] on button "Checkout" at bounding box center [433, 229] width 161 height 12
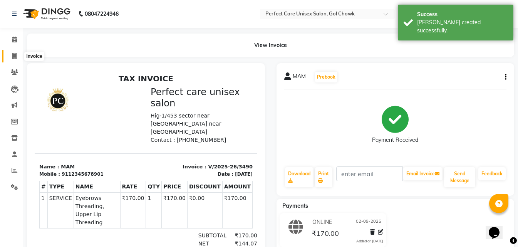
click at [14, 56] on icon at bounding box center [14, 56] width 4 height 6
select select "service"
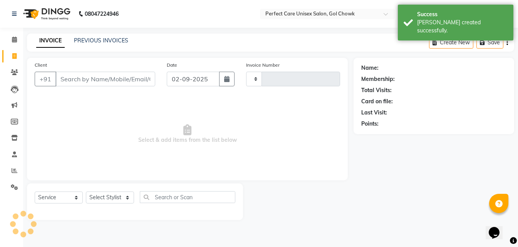
type input "3491"
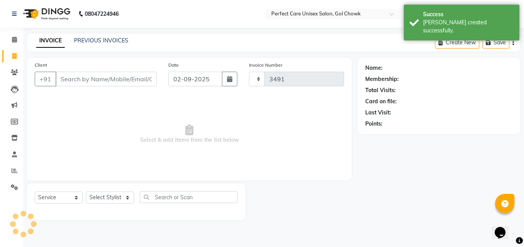
select select "4751"
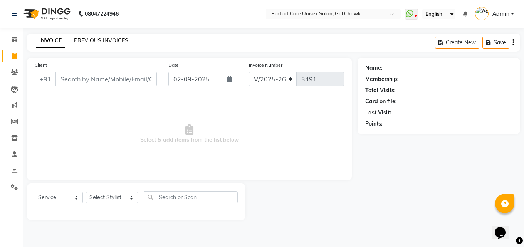
click at [114, 41] on link "PREVIOUS INVOICES" at bounding box center [101, 40] width 54 height 7
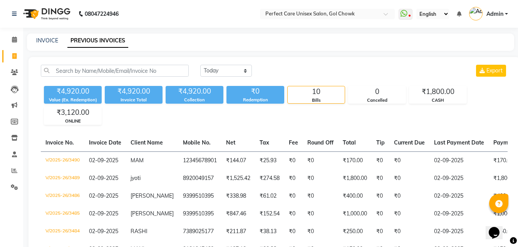
drag, startPoint x: 49, startPoint y: 44, endPoint x: 48, endPoint y: 36, distance: 8.5
click at [49, 41] on div "INVOICE" at bounding box center [47, 41] width 22 height 8
click at [47, 37] on link "INVOICE" at bounding box center [47, 40] width 22 height 7
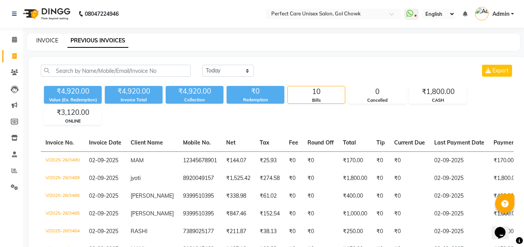
select select "4751"
select select "service"
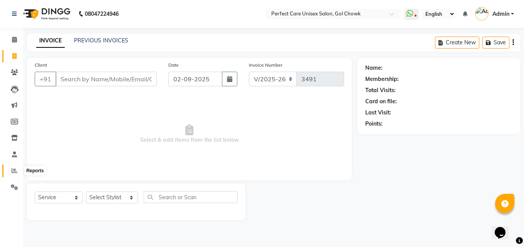
click at [14, 172] on icon at bounding box center [15, 170] width 6 height 6
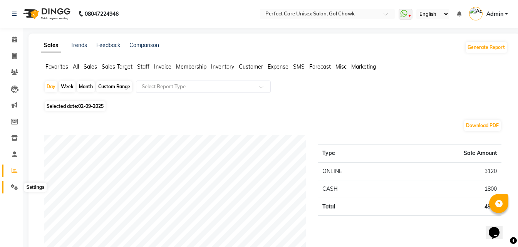
click at [14, 185] on icon at bounding box center [14, 187] width 7 height 6
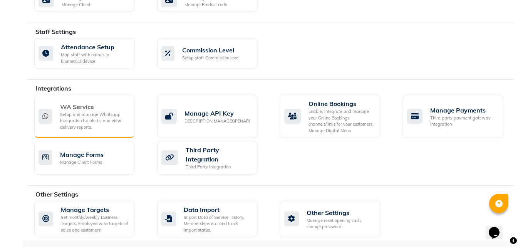
scroll to position [414, 0]
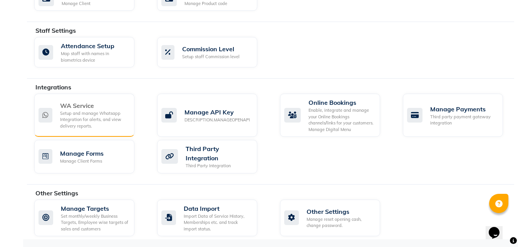
click at [89, 112] on div "Setup and manage Whatsapp Integration for alerts, and view delivery reports." at bounding box center [94, 119] width 68 height 19
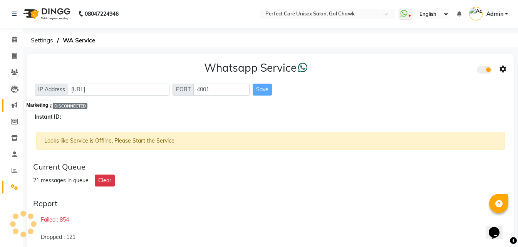
click at [15, 103] on icon at bounding box center [15, 105] width 6 height 6
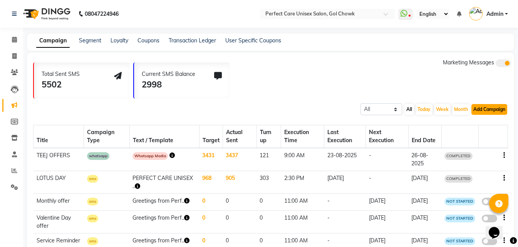
click at [485, 111] on button "Add Campaign" at bounding box center [489, 109] width 36 height 11
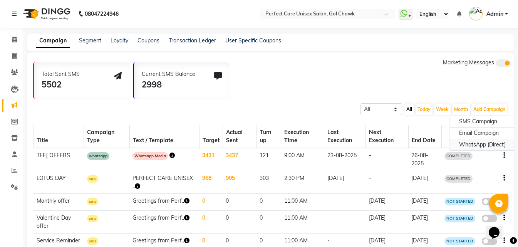
click at [487, 145] on div "WhatsApp (Direct)" at bounding box center [482, 145] width 65 height 12
select select "2"
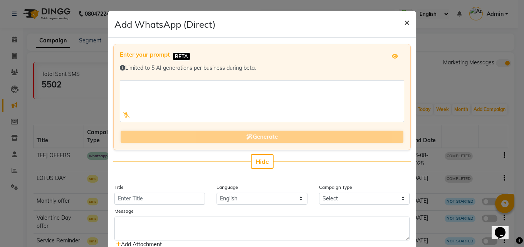
click at [405, 22] on span "×" at bounding box center [406, 22] width 5 height 12
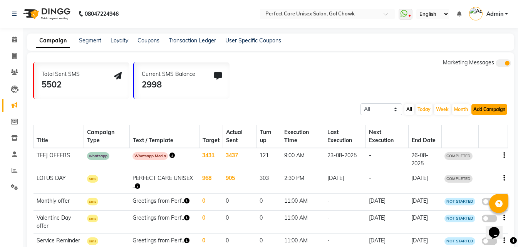
click at [490, 109] on button "Add Campaign" at bounding box center [489, 109] width 36 height 11
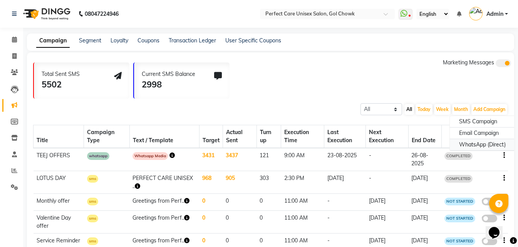
click at [459, 144] on div "WhatsApp (Direct)" at bounding box center [482, 145] width 65 height 12
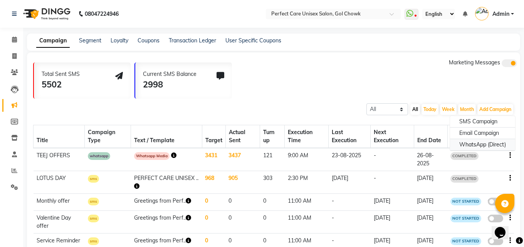
select select "2"
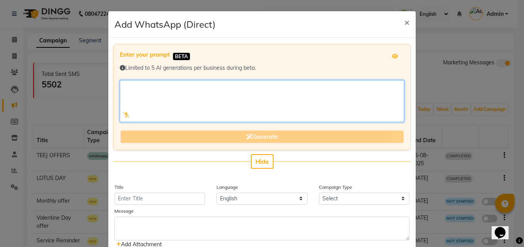
click at [142, 92] on textarea at bounding box center [262, 101] width 284 height 42
type textarea "n"
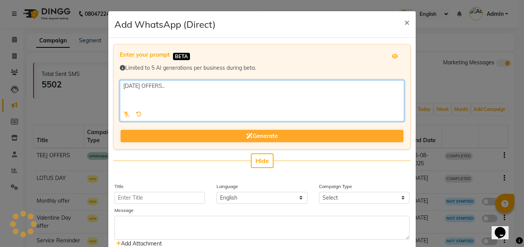
type textarea "NAVRATRI OFFERS..."
drag, startPoint x: 199, startPoint y: 87, endPoint x: 118, endPoint y: 87, distance: 81.2
click at [120, 87] on textarea at bounding box center [262, 100] width 284 height 41
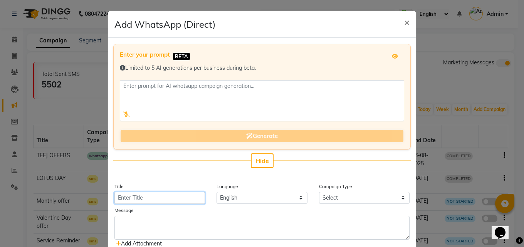
click at [163, 195] on input "Title" at bounding box center [159, 198] width 90 height 12
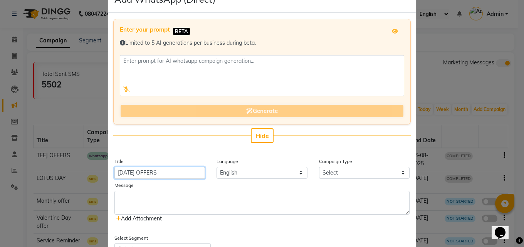
scroll to position [38, 0]
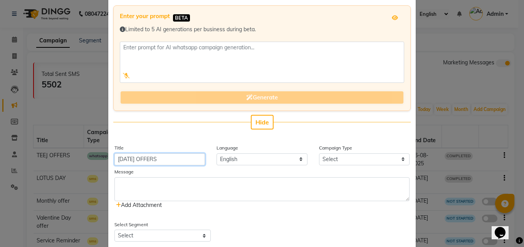
type input "NAVRATRI OFFERS"
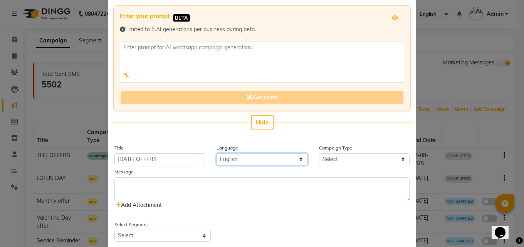
click at [263, 158] on select "English" at bounding box center [261, 159] width 90 height 12
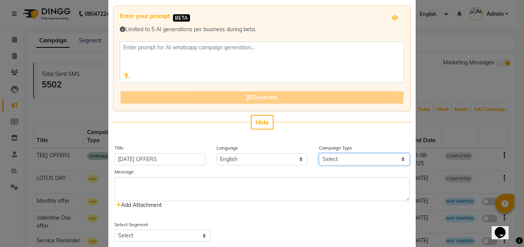
click at [336, 161] on select "Select Birthday Anniversary Promotional Service reminder" at bounding box center [364, 159] width 90 height 12
select select "3"
click at [319, 153] on select "Select Birthday Anniversary Promotional Service reminder" at bounding box center [364, 159] width 90 height 12
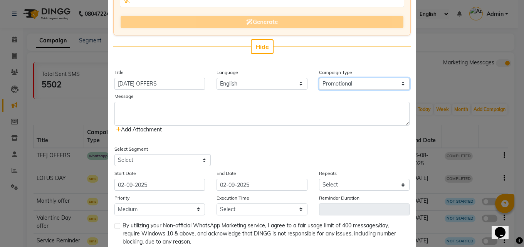
scroll to position [77, 0]
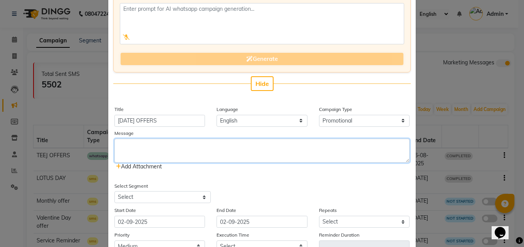
click at [146, 150] on textarea at bounding box center [261, 151] width 295 height 24
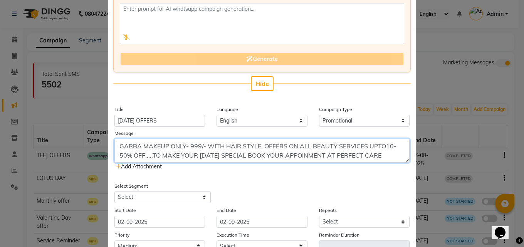
scroll to position [6, 0]
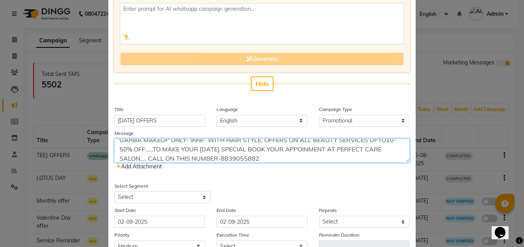
click at [216, 157] on textarea "GARBA MAKEUP ONLY- 999/- WITH HAIR STYLE, OFFERS ON ALL BEAUTY SERVICES UPTO10-…" at bounding box center [261, 151] width 295 height 24
click at [267, 161] on textarea "GARBA MAKEUP ONLY- 999/- WITH HAIR STYLE, OFFERS ON ALL BEAUTY SERVICES UPTO10-…" at bounding box center [261, 151] width 295 height 24
click at [335, 152] on textarea "GARBA MAKEUP ONLY- 999/- WITH HAIR STYLE, OFFERS ON ALL BEAUTY SERVICES UPTO10-…" at bounding box center [261, 151] width 295 height 24
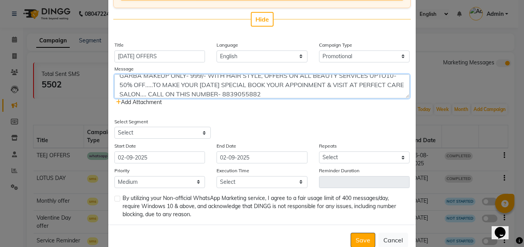
scroll to position [161, 0]
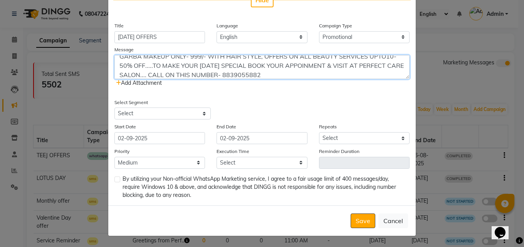
type textarea "GARBA MAKEUP ONLY- 999/- WITH HAIR STYLE, OFFERS ON ALL BEAUTY SERVICES UPTO10-…"
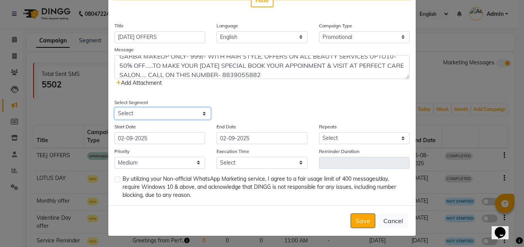
click at [198, 114] on select "Select All Customers All Male Customer All Female Customer All Members All Cust…" at bounding box center [162, 113] width 96 height 12
select select "17197"
click at [114, 107] on select "Select All Customers All Male Customer All Female Customer All Members All Cust…" at bounding box center [162, 113] width 96 height 12
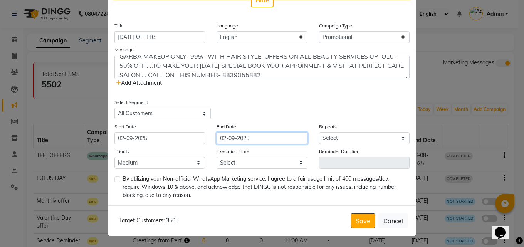
click at [269, 138] on input "02-09-2025" at bounding box center [261, 138] width 90 height 12
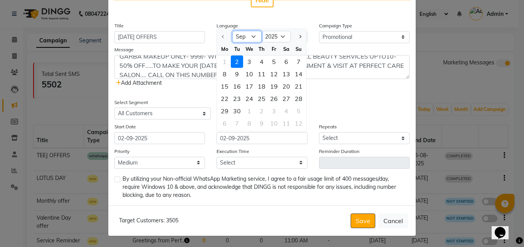
click at [252, 36] on select "Sep Oct Nov Dec" at bounding box center [246, 37] width 29 height 12
select select "10"
click at [232, 31] on select "Sep Oct Nov Dec" at bounding box center [246, 37] width 29 height 12
click at [261, 62] on div "2" at bounding box center [261, 61] width 12 height 12
type input "02-10-2025"
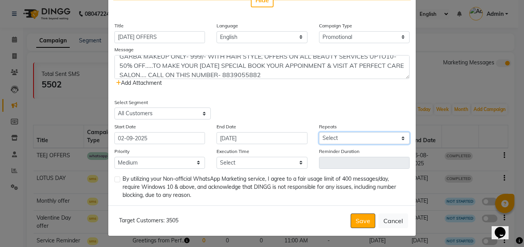
click at [340, 139] on select "Select Once Daily Alternate Day Weekly Monthly Yearly" at bounding box center [364, 138] width 90 height 12
select select "1"
click at [319, 132] on select "Select Once Daily Alternate Day Weekly Monthly Yearly" at bounding box center [364, 138] width 90 height 12
click at [360, 137] on select "Select Once Daily Alternate Day Weekly Monthly Yearly" at bounding box center [364, 138] width 90 height 12
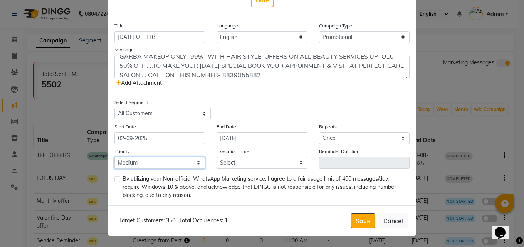
click at [171, 163] on select "Low Medium High" at bounding box center [159, 163] width 90 height 12
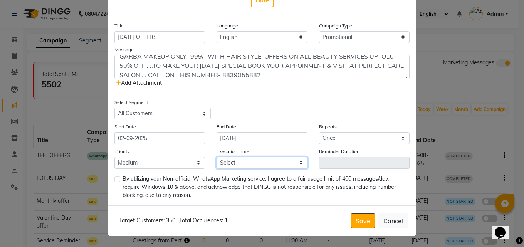
click at [247, 161] on select "Select 09:00 AM 09:15 AM 09:30 AM 09:45 AM 10:00 AM 10:15 AM 10:30 AM 10:45 AM …" at bounding box center [261, 163] width 90 height 12
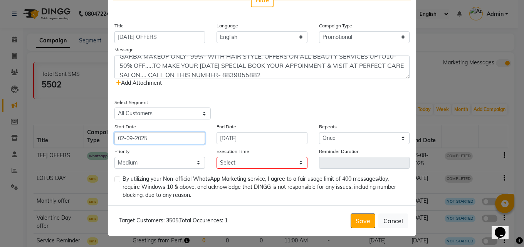
click at [168, 140] on input "02-09-2025" at bounding box center [159, 138] width 90 height 12
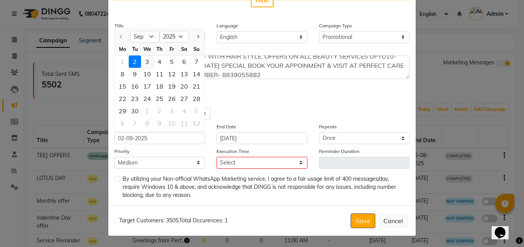
click at [145, 62] on div "3" at bounding box center [147, 61] width 12 height 12
type input "03-09-2025"
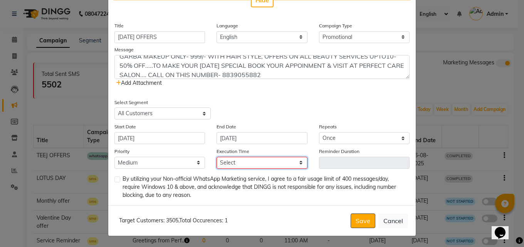
click at [229, 162] on select "Select 09:00 AM 09:15 AM 09:30 AM 09:45 AM 10:00 AM 10:15 AM 10:30 AM 10:45 AM …" at bounding box center [261, 163] width 90 height 12
select select "540"
click at [216, 157] on select "Select 09:00 AM 09:15 AM 09:30 AM 09:45 AM 10:00 AM 10:15 AM 10:30 AM 10:45 AM …" at bounding box center [261, 163] width 90 height 12
click at [115, 178] on label at bounding box center [117, 179] width 6 height 6
click at [115, 178] on input "checkbox" at bounding box center [116, 179] width 5 height 5
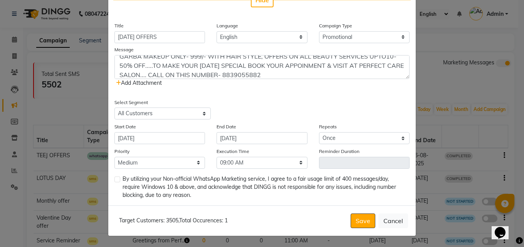
checkbox input "true"
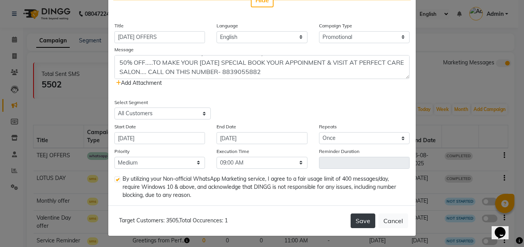
click at [355, 221] on button "Save" at bounding box center [362, 220] width 25 height 15
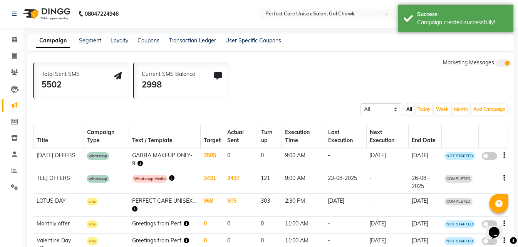
click at [503, 156] on icon "button" at bounding box center [504, 155] width 2 height 0
click at [491, 157] on span at bounding box center [489, 156] width 15 height 8
click at [492, 157] on input "false" at bounding box center [492, 157] width 0 height 0
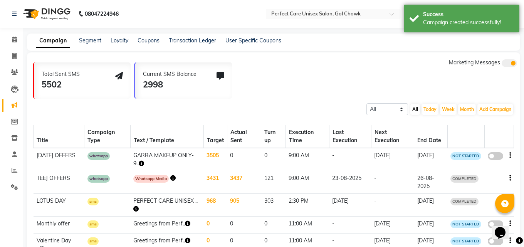
select select "3"
select select "17197"
select select "1"
select select "2"
select select "540"
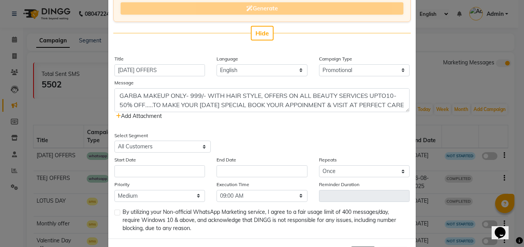
scroll to position [154, 0]
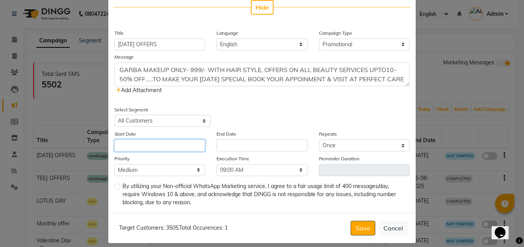
click at [179, 145] on input "text" at bounding box center [159, 145] width 90 height 12
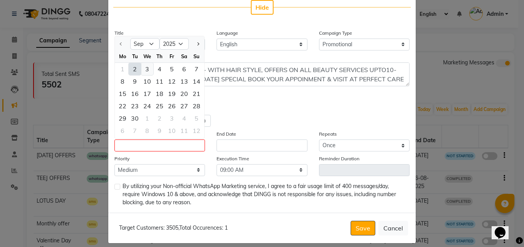
click at [141, 67] on div "3" at bounding box center [147, 69] width 12 height 12
type input "03-09-2025"
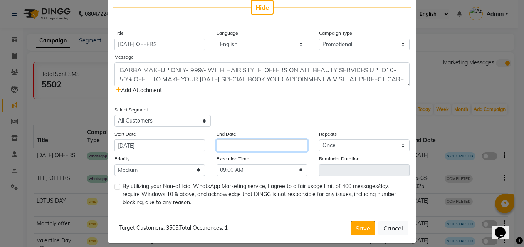
click at [243, 147] on input "text" at bounding box center [261, 145] width 90 height 12
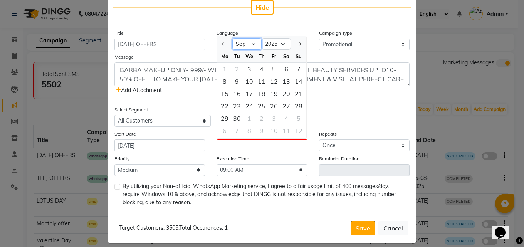
click at [250, 45] on select "Sep Oct Nov Dec" at bounding box center [246, 44] width 29 height 12
select select "10"
click at [232, 38] on select "Sep Oct Nov Dec" at bounding box center [246, 44] width 29 height 12
click at [259, 70] on div "2" at bounding box center [261, 69] width 12 height 12
type input "02-10-2025"
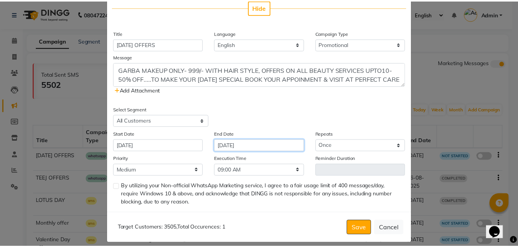
scroll to position [161, 0]
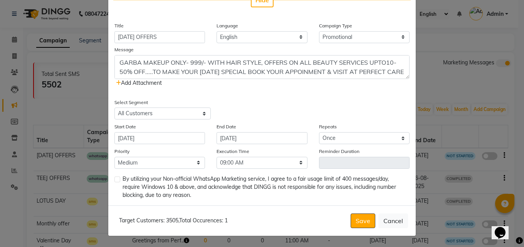
click at [114, 181] on label at bounding box center [117, 179] width 6 height 6
click at [114, 181] on input "checkbox" at bounding box center [116, 179] width 5 height 5
checkbox input "true"
click at [360, 221] on button "Save" at bounding box center [362, 220] width 25 height 15
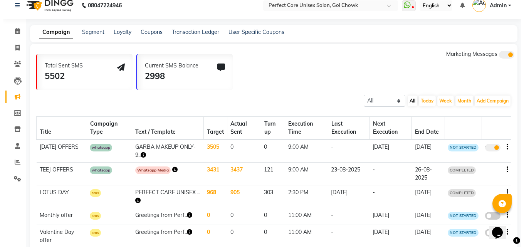
scroll to position [0, 0]
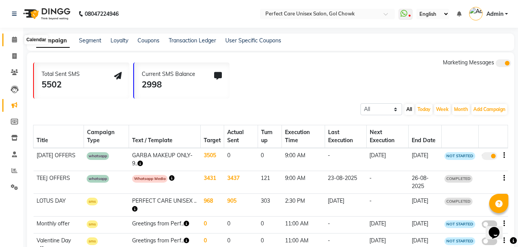
click at [15, 36] on span at bounding box center [14, 39] width 13 height 9
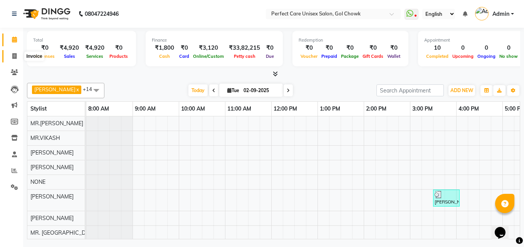
click at [13, 55] on icon at bounding box center [14, 56] width 4 height 6
click at [13, 56] on icon at bounding box center [14, 56] width 4 height 6
select select "service"
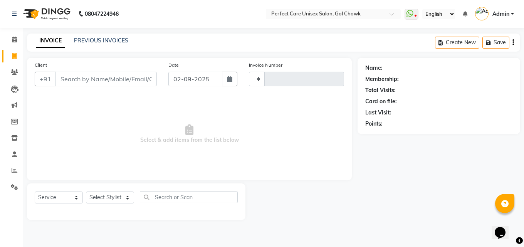
type input "3491"
select select "4751"
click at [101, 40] on link "PREVIOUS INVOICES" at bounding box center [101, 40] width 54 height 7
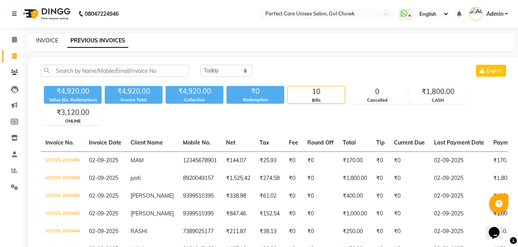
click at [52, 38] on link "INVOICE" at bounding box center [47, 40] width 22 height 7
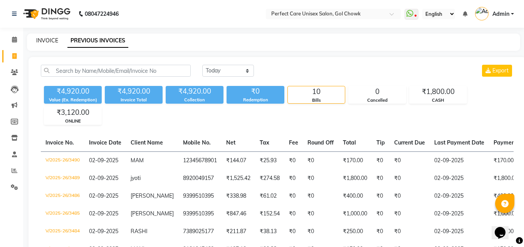
select select "4751"
select select "service"
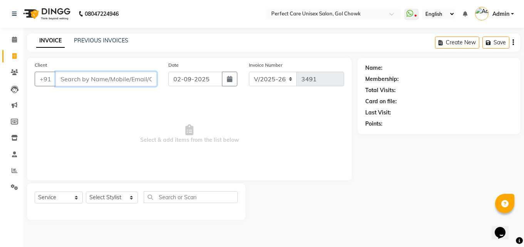
click at [110, 85] on input "Client" at bounding box center [105, 79] width 101 height 15
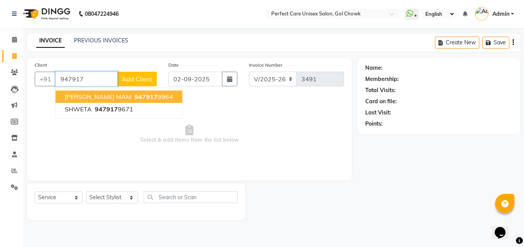
click at [166, 97] on ngb-highlight "947917 9964" at bounding box center [153, 97] width 40 height 8
type input "9479179964"
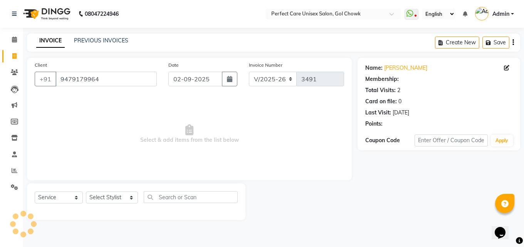
select select "1: Object"
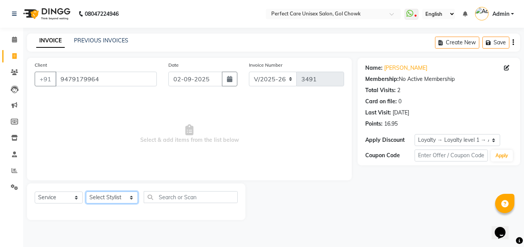
click at [118, 200] on select "Select Stylist [PERSON_NAME] MISS [PERSON_NAME] MISS [PERSON_NAME] MISS [PERSON…" at bounding box center [112, 197] width 52 height 12
select select "70841"
click at [86, 191] on select "Select Stylist [PERSON_NAME] MISS [PERSON_NAME] MISS [PERSON_NAME] MISS [PERSON…" at bounding box center [112, 197] width 52 height 12
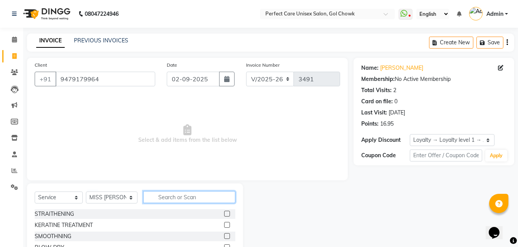
click at [194, 199] on input "text" at bounding box center [189, 197] width 92 height 12
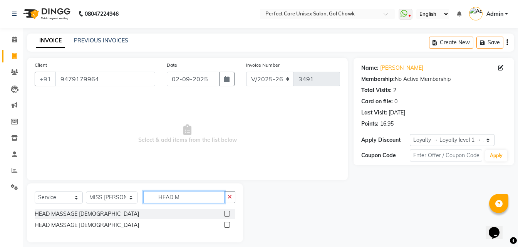
type input "HEAD M"
click at [226, 224] on label at bounding box center [227, 225] width 6 height 6
click at [226, 224] on input "checkbox" at bounding box center [226, 225] width 5 height 5
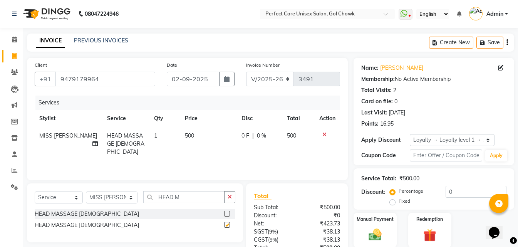
checkbox input "false"
click at [189, 135] on span "500" at bounding box center [189, 135] width 9 height 7
select select "70841"
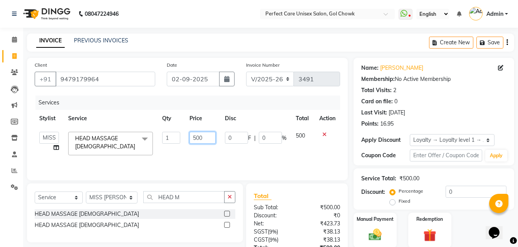
drag, startPoint x: 208, startPoint y: 140, endPoint x: 194, endPoint y: 144, distance: 14.3
click at [194, 144] on td "500" at bounding box center [202, 143] width 35 height 33
type input "400"
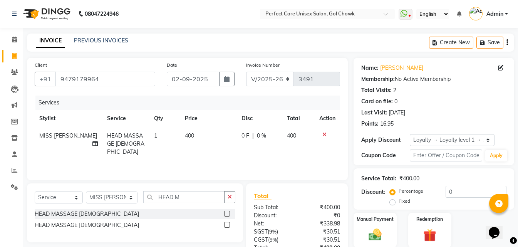
click at [197, 153] on div "Services Stylist Service Qty Price Disc Total Action MISS SUDHA HEAD MASSAGE FE…" at bounding box center [187, 133] width 305 height 77
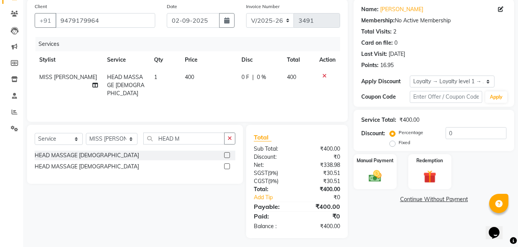
scroll to position [61, 0]
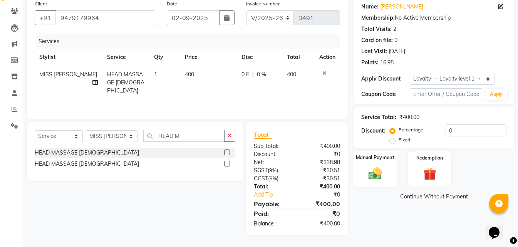
click at [380, 182] on div "Manual Payment" at bounding box center [375, 169] width 45 height 37
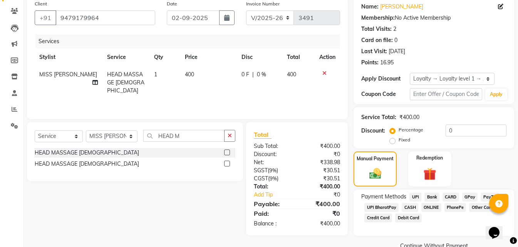
click at [437, 209] on span "ONLINE" at bounding box center [431, 207] width 20 height 9
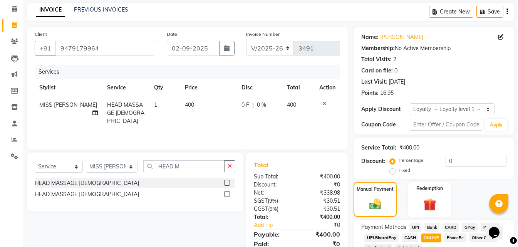
scroll to position [0, 0]
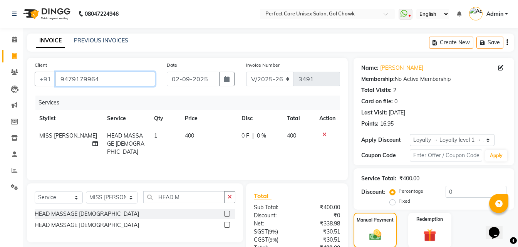
click at [79, 80] on input "9479179964" at bounding box center [105, 79] width 100 height 15
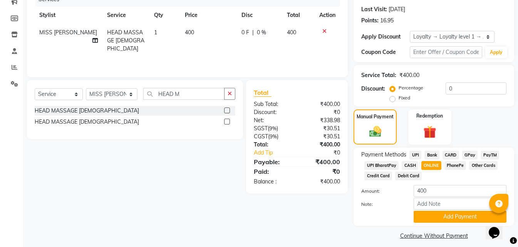
scroll to position [109, 0]
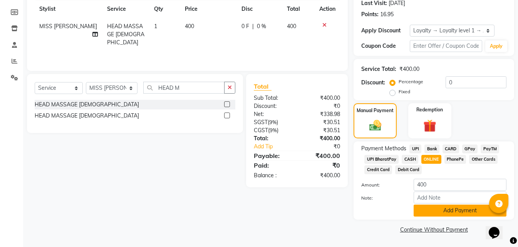
click at [420, 209] on button "Add Payment" at bounding box center [459, 210] width 93 height 12
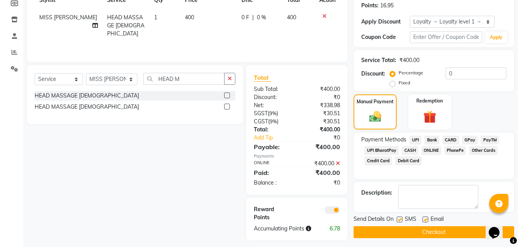
scroll to position [123, 0]
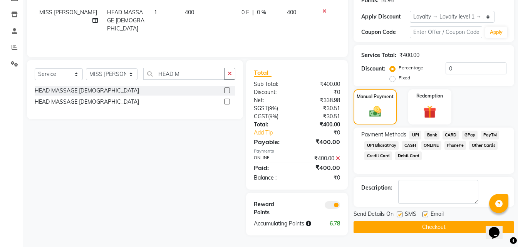
click at [407, 226] on button "Checkout" at bounding box center [433, 227] width 161 height 12
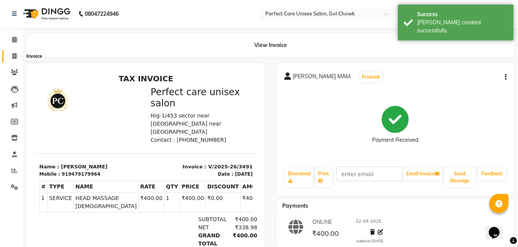
click at [14, 57] on icon at bounding box center [14, 56] width 4 height 6
select select "service"
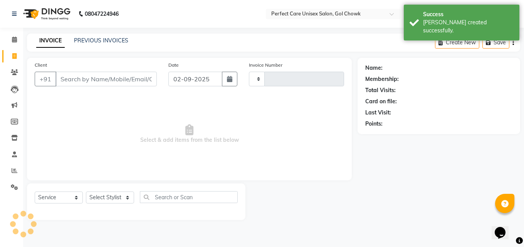
type input "3492"
select select "4751"
type input "9479179964"
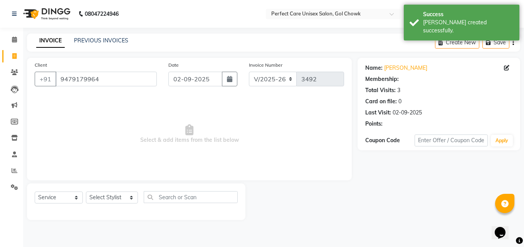
select select "1: Object"
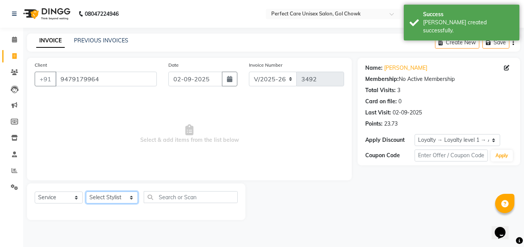
click at [112, 199] on select "Select Stylist [PERSON_NAME] MISS [PERSON_NAME] MISS [PERSON_NAME] MISS [PERSON…" at bounding box center [112, 197] width 52 height 12
select select "28404"
click at [86, 191] on select "Select Stylist [PERSON_NAME] MISS [PERSON_NAME] MISS [PERSON_NAME] MISS [PERSON…" at bounding box center [112, 197] width 52 height 12
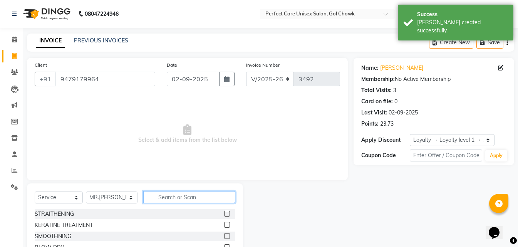
click at [157, 197] on input "text" at bounding box center [189, 197] width 92 height 12
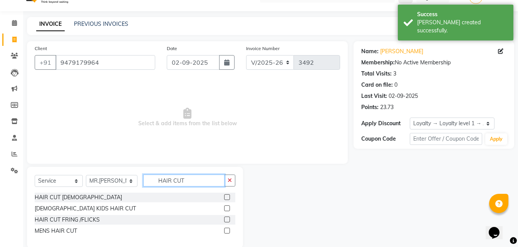
scroll to position [29, 0]
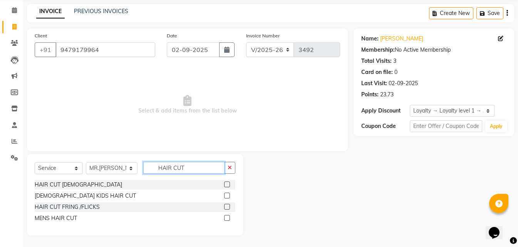
type input "HAIR CUT"
click at [226, 185] on label at bounding box center [227, 184] width 6 height 6
click at [226, 185] on input "checkbox" at bounding box center [226, 184] width 5 height 5
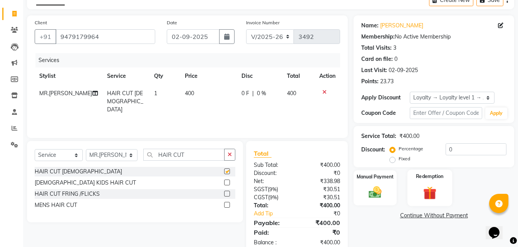
checkbox input "false"
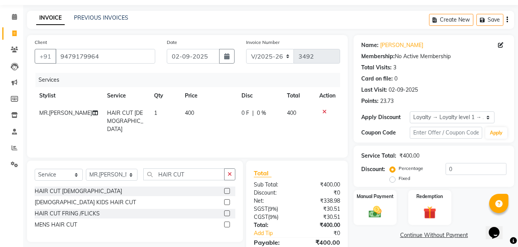
drag, startPoint x: 383, startPoint y: 201, endPoint x: 403, endPoint y: 210, distance: 22.1
click at [383, 202] on div "Manual Payment" at bounding box center [374, 207] width 43 height 35
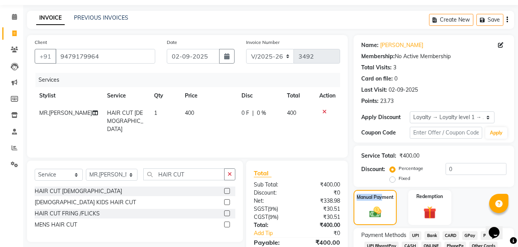
scroll to position [77, 0]
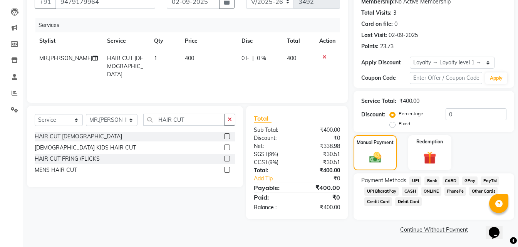
click at [431, 191] on span "ONLINE" at bounding box center [431, 191] width 20 height 9
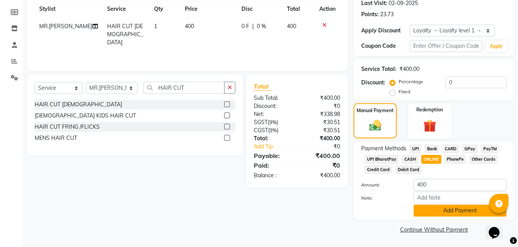
click at [438, 214] on button "Add Payment" at bounding box center [459, 210] width 93 height 12
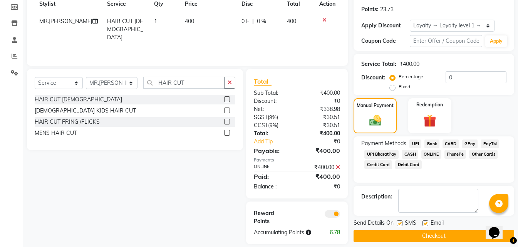
scroll to position [123, 0]
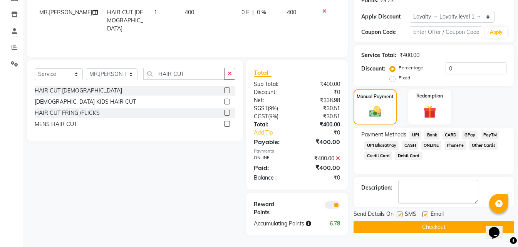
click at [433, 224] on button "Checkout" at bounding box center [433, 227] width 161 height 12
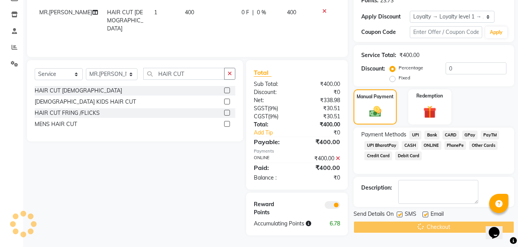
click at [433, 224] on div "Checkout" at bounding box center [433, 227] width 161 height 12
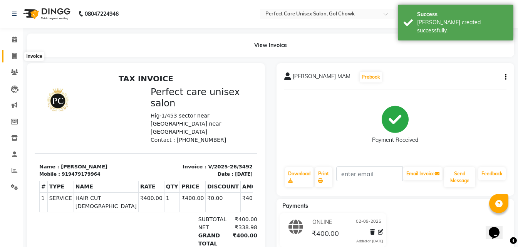
click at [13, 58] on icon at bounding box center [14, 56] width 4 height 6
select select "service"
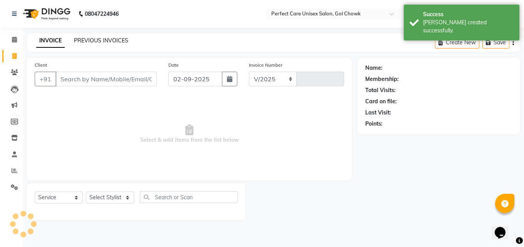
select select "4751"
type input "3493"
click at [107, 41] on link "PREVIOUS INVOICES" at bounding box center [101, 40] width 54 height 7
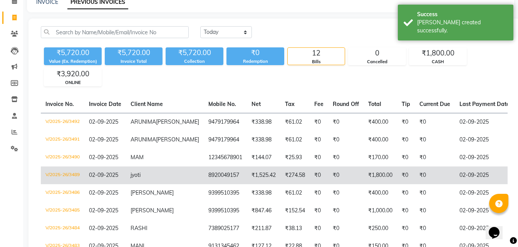
scroll to position [0, 170]
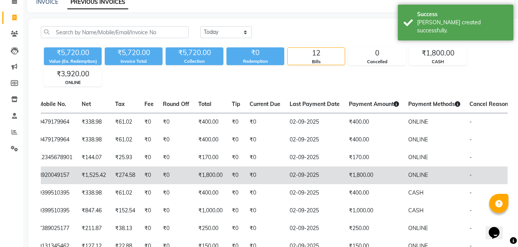
drag, startPoint x: 203, startPoint y: 179, endPoint x: 349, endPoint y: 213, distance: 149.3
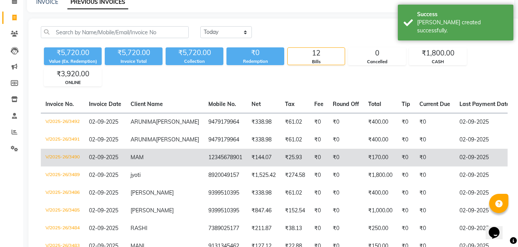
drag, startPoint x: 350, startPoint y: 209, endPoint x: 156, endPoint y: 196, distance: 194.0
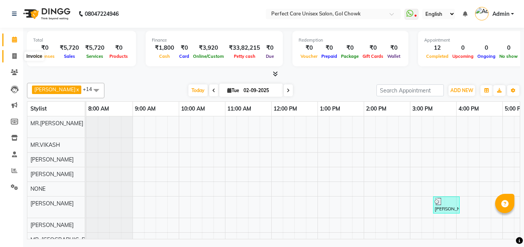
click at [17, 57] on span at bounding box center [14, 56] width 13 height 9
select select "4751"
select select "service"
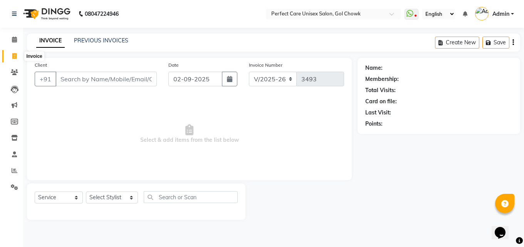
click at [18, 55] on span at bounding box center [14, 56] width 13 height 9
select select "service"
type input "3493"
select select "4751"
click at [109, 41] on link "PREVIOUS INVOICES" at bounding box center [101, 40] width 54 height 7
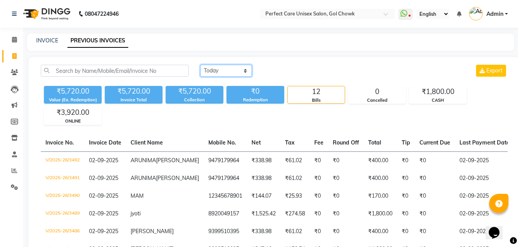
drag, startPoint x: 225, startPoint y: 70, endPoint x: 225, endPoint y: 76, distance: 5.8
click at [225, 70] on select "[DATE] [DATE] Custom Range" at bounding box center [226, 71] width 52 height 12
select select "[DATE]"
click at [200, 65] on select "[DATE] [DATE] Custom Range" at bounding box center [226, 71] width 52 height 12
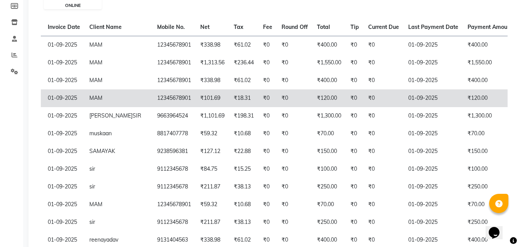
scroll to position [0, 170]
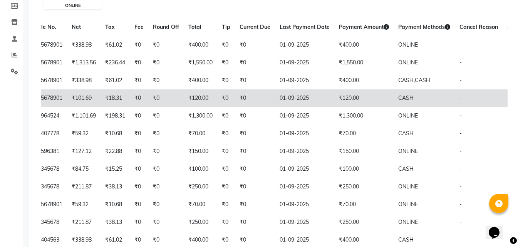
drag, startPoint x: 283, startPoint y: 92, endPoint x: 303, endPoint y: 92, distance: 20.4
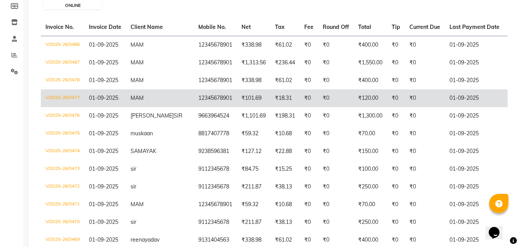
drag, startPoint x: 268, startPoint y: 91, endPoint x: 154, endPoint y: 94, distance: 113.6
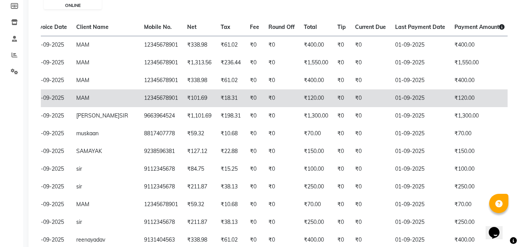
scroll to position [0, 170]
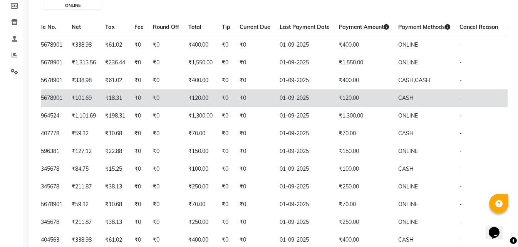
drag, startPoint x: 206, startPoint y: 94, endPoint x: 272, endPoint y: 96, distance: 66.3
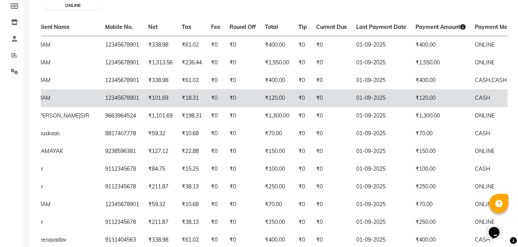
scroll to position [0, 0]
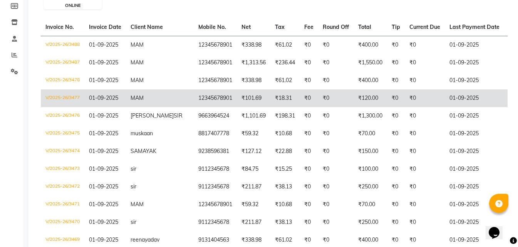
drag, startPoint x: 248, startPoint y: 96, endPoint x: 133, endPoint y: 95, distance: 114.7
click at [54, 97] on td "V/2025-26/3477" at bounding box center [63, 98] width 44 height 18
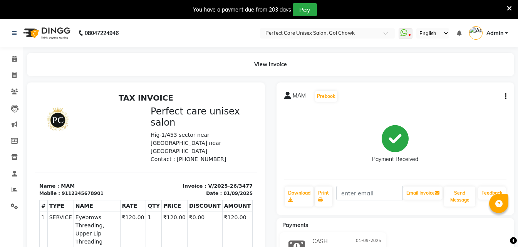
click at [505, 97] on icon "button" at bounding box center [506, 96] width 2 height 0
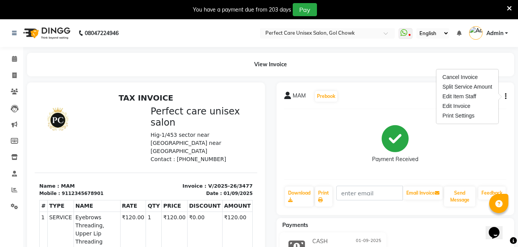
drag, startPoint x: 379, startPoint y: 134, endPoint x: 380, endPoint y: 130, distance: 4.6
click at [380, 132] on div "Payment Received" at bounding box center [395, 144] width 46 height 38
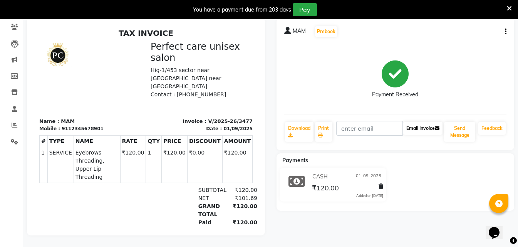
scroll to position [70, 0]
click at [320, 176] on div "CASH [DATE]" at bounding box center [346, 177] width 73 height 12
click at [380, 184] on icon at bounding box center [380, 186] width 5 height 5
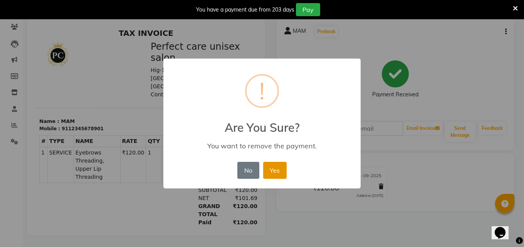
click at [280, 172] on button "Yes" at bounding box center [274, 170] width 23 height 17
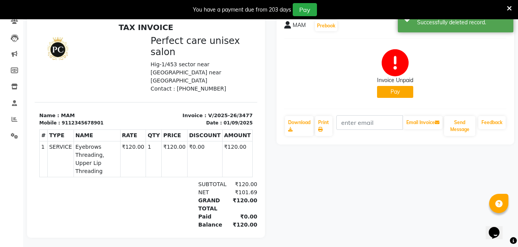
click at [403, 94] on button "Pay" at bounding box center [395, 92] width 36 height 12
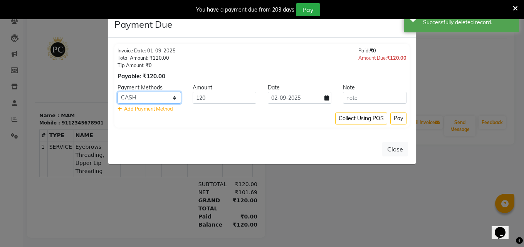
click at [156, 96] on select "UPI Bank CARD GPay PayTM UPI BharatPay CASH ONLINE PhonePe Other Cards Credit C…" at bounding box center [149, 98] width 64 height 12
select select "3"
click at [117, 92] on select "UPI Bank CARD GPay PayTM UPI BharatPay CASH ONLINE PhonePe Other Cards Credit C…" at bounding box center [149, 98] width 64 height 12
click at [400, 122] on button "Pay" at bounding box center [398, 118] width 16 height 12
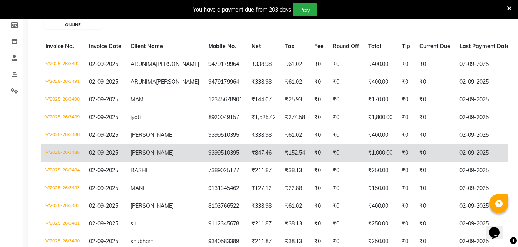
scroll to position [0, 170]
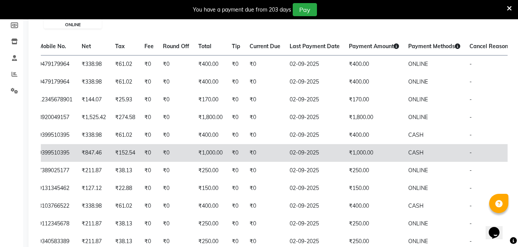
drag, startPoint x: 209, startPoint y: 152, endPoint x: 325, endPoint y: 177, distance: 117.7
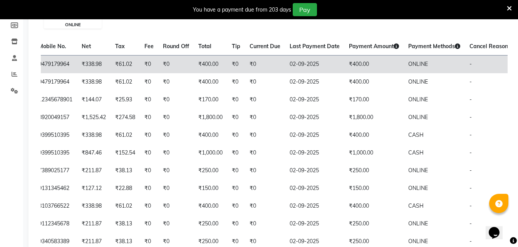
scroll to position [0, 0]
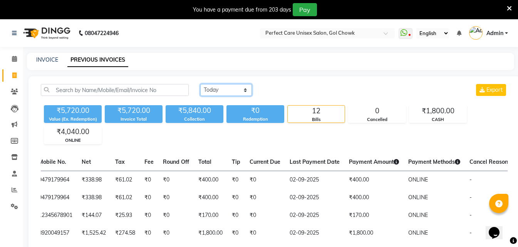
click at [212, 92] on select "[DATE] [DATE] Custom Range" at bounding box center [226, 90] width 52 height 12
select select "[DATE]"
click at [200, 84] on select "[DATE] [DATE] Custom Range" at bounding box center [226, 90] width 52 height 12
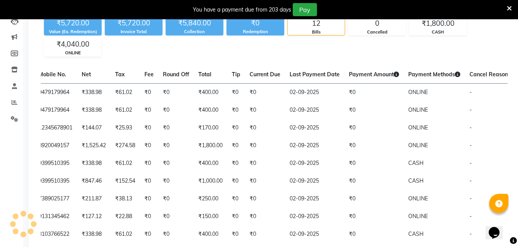
scroll to position [115, 0]
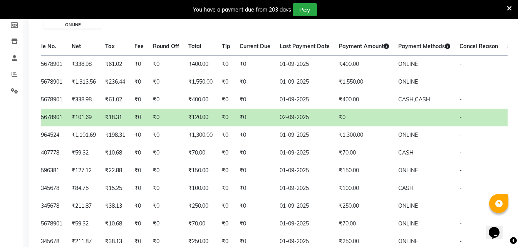
drag, startPoint x: 340, startPoint y: 121, endPoint x: 356, endPoint y: 122, distance: 16.2
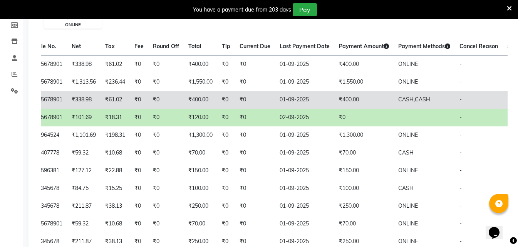
scroll to position [0, 0]
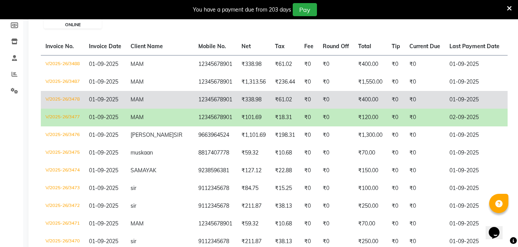
drag, startPoint x: 247, startPoint y: 115, endPoint x: 107, endPoint y: 100, distance: 141.2
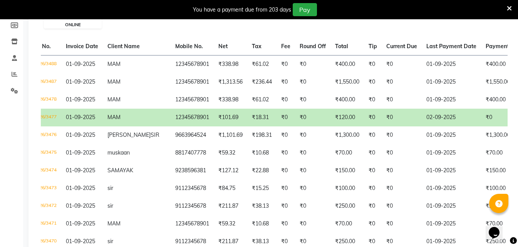
scroll to position [0, 170]
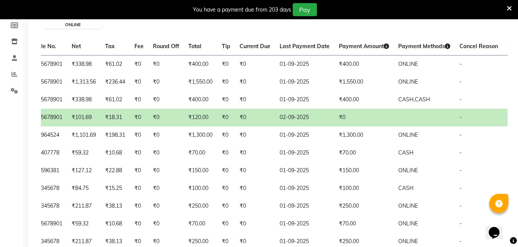
drag, startPoint x: 154, startPoint y: 115, endPoint x: 231, endPoint y: 124, distance: 77.1
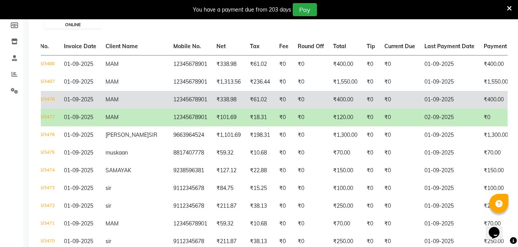
scroll to position [0, 0]
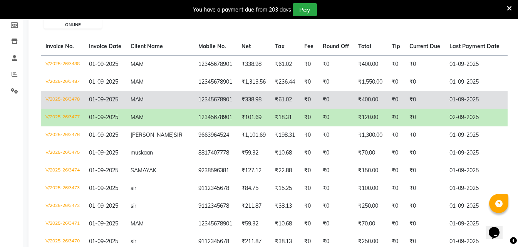
drag, startPoint x: 331, startPoint y: 104, endPoint x: 191, endPoint y: 105, distance: 140.1
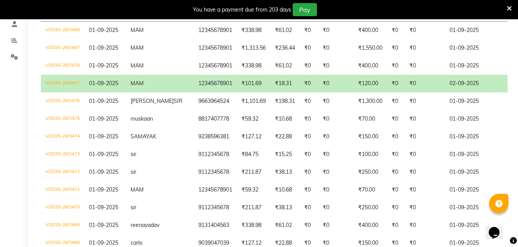
scroll to position [154, 0]
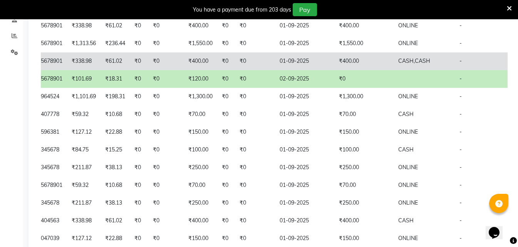
drag, startPoint x: 242, startPoint y: 64, endPoint x: 320, endPoint y: 64, distance: 78.5
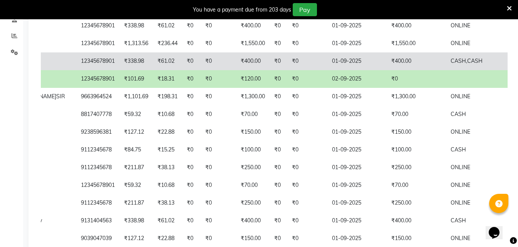
scroll to position [0, 0]
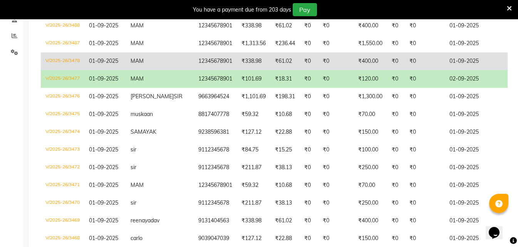
drag, startPoint x: 329, startPoint y: 67, endPoint x: 209, endPoint y: 61, distance: 119.9
click at [80, 63] on td "V/2025-26/3478" at bounding box center [63, 61] width 44 height 18
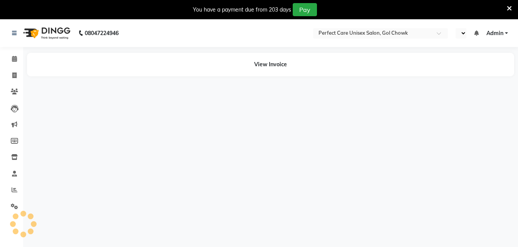
select select "en"
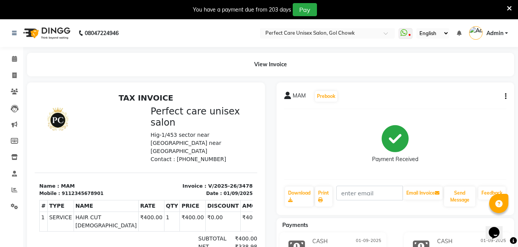
click at [508, 5] on icon at bounding box center [509, 8] width 5 height 7
click at [508, 19] on nav "08047224946 Select Location × Perfect Care Unisex Salon, Gol Chowk WhatsApp Sta…" at bounding box center [259, 33] width 518 height 28
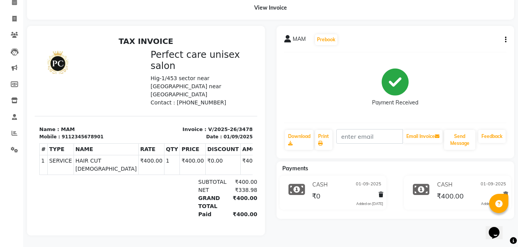
scroll to position [43, 0]
click at [505, 192] on icon at bounding box center [505, 194] width 5 height 5
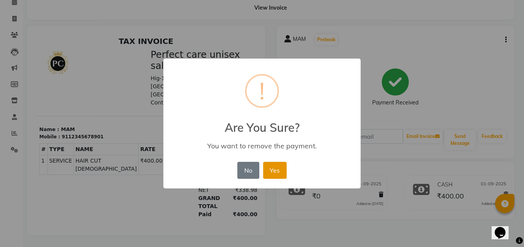
click at [271, 173] on button "Yes" at bounding box center [274, 170] width 23 height 17
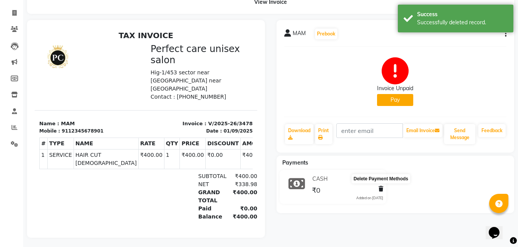
click at [382, 189] on icon at bounding box center [380, 188] width 5 height 5
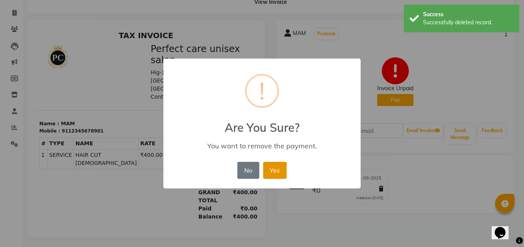
click at [267, 166] on button "Yes" at bounding box center [274, 170] width 23 height 17
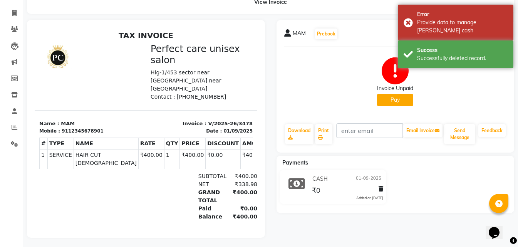
click at [392, 101] on button "Pay" at bounding box center [395, 100] width 36 height 12
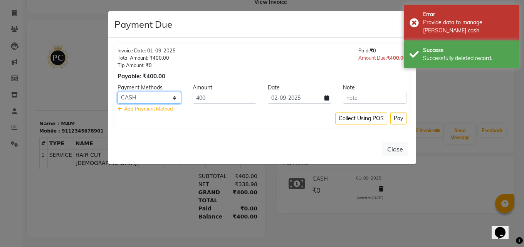
click at [167, 96] on select "UPI Bank CARD GPay PayTM UPI BharatPay CASH ONLINE PhonePe Other Cards Credit C…" at bounding box center [149, 98] width 64 height 12
select select "3"
click at [117, 92] on select "UPI Bank CARD GPay PayTM UPI BharatPay CASH ONLINE PhonePe Other Cards Credit C…" at bounding box center [149, 98] width 64 height 12
click at [400, 119] on button "Pay" at bounding box center [398, 118] width 16 height 12
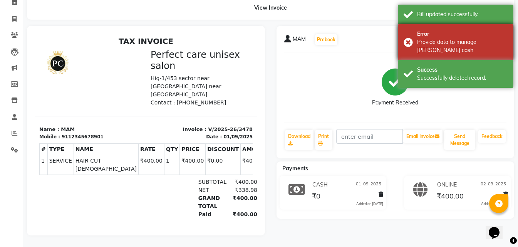
click at [410, 37] on div "Error Provide data to manage [PERSON_NAME] cash" at bounding box center [455, 42] width 115 height 36
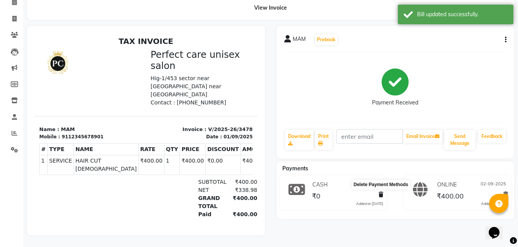
click at [381, 192] on icon at bounding box center [380, 194] width 5 height 5
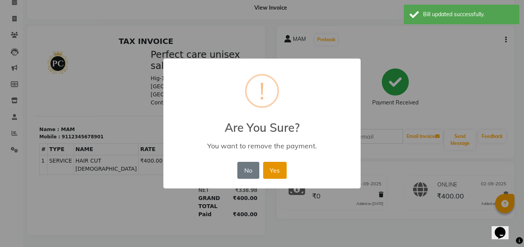
click at [276, 171] on button "Yes" at bounding box center [274, 170] width 23 height 17
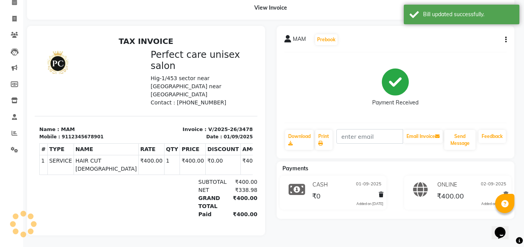
click at [276, 171] on div "× ! Are You Sure? You want to remove the payment. No No Yes" at bounding box center [262, 123] width 524 height 247
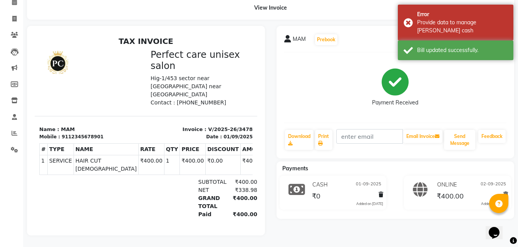
drag, startPoint x: 322, startPoint y: 76, endPoint x: 268, endPoint y: 79, distance: 53.6
click at [321, 77] on div "Payment Received" at bounding box center [395, 88] width 223 height 58
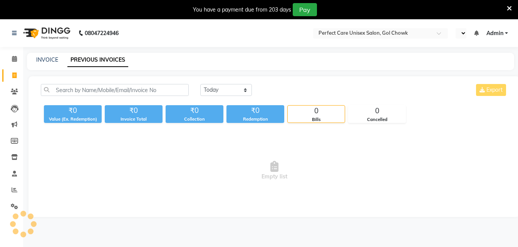
select select "en"
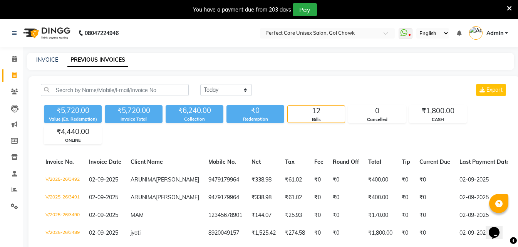
click at [510, 8] on icon at bounding box center [509, 8] width 5 height 7
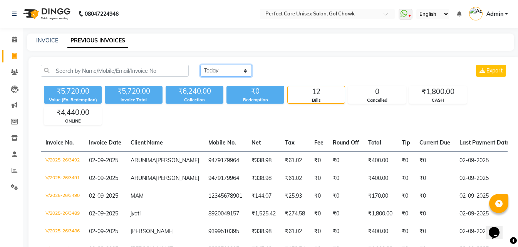
click at [239, 69] on select "[DATE] [DATE] Custom Range" at bounding box center [226, 71] width 52 height 12
select select "[DATE]"
click at [200, 65] on select "[DATE] [DATE] Custom Range" at bounding box center [226, 71] width 52 height 12
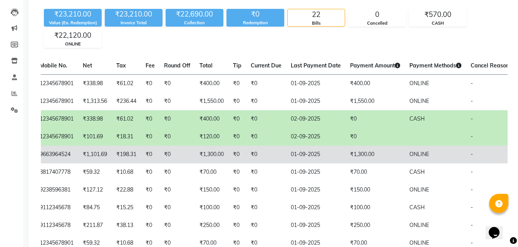
scroll to position [0, 170]
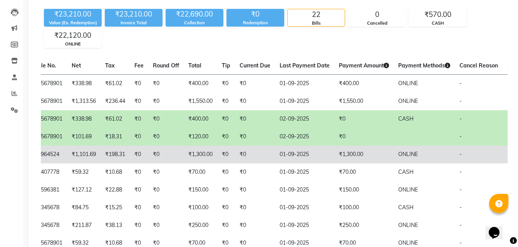
drag, startPoint x: 310, startPoint y: 140, endPoint x: 412, endPoint y: 151, distance: 103.3
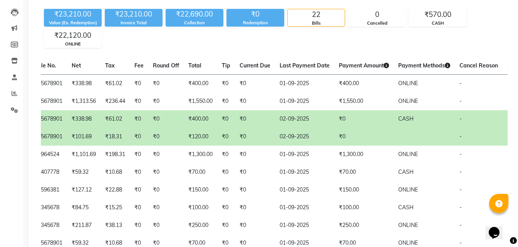
scroll to position [0, 0]
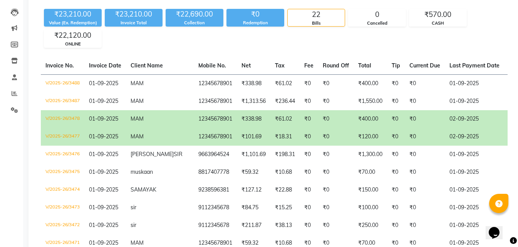
drag, startPoint x: 305, startPoint y: 132, endPoint x: 205, endPoint y: 130, distance: 99.7
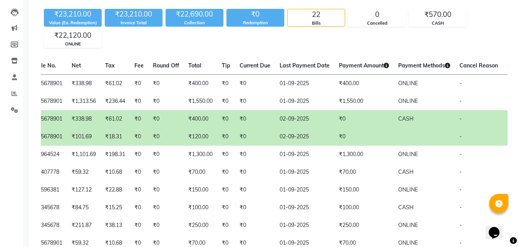
drag, startPoint x: 179, startPoint y: 130, endPoint x: 242, endPoint y: 136, distance: 63.0
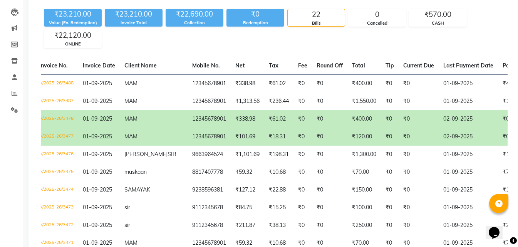
scroll to position [0, 0]
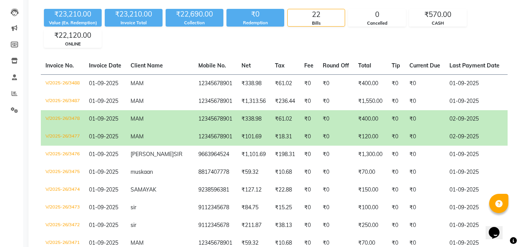
drag, startPoint x: 340, startPoint y: 130, endPoint x: 167, endPoint y: 137, distance: 173.4
click at [79, 120] on td "V/2025-26/3478" at bounding box center [63, 119] width 44 height 18
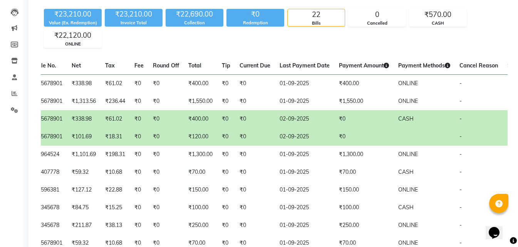
drag, startPoint x: 207, startPoint y: 130, endPoint x: 366, endPoint y: 139, distance: 158.5
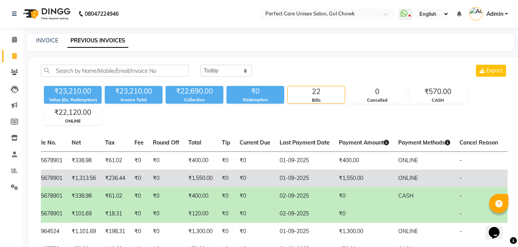
scroll to position [0, 0]
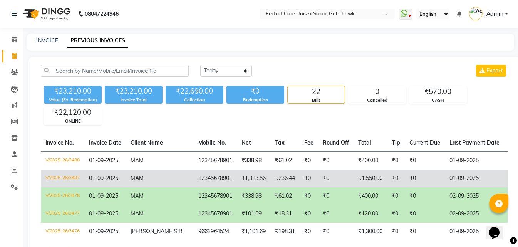
drag, startPoint x: 309, startPoint y: 192, endPoint x: 207, endPoint y: 186, distance: 101.8
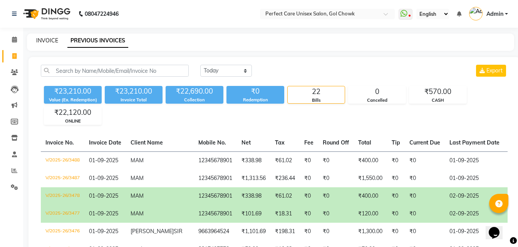
click at [50, 41] on link "INVOICE" at bounding box center [47, 40] width 22 height 7
select select "service"
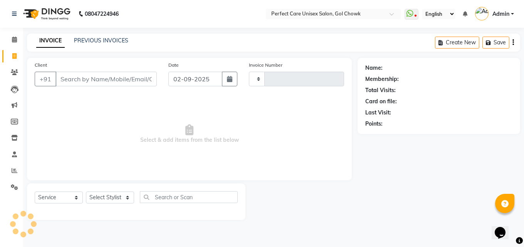
type input "3493"
select select "4751"
drag, startPoint x: 109, startPoint y: 34, endPoint x: 108, endPoint y: 40, distance: 5.4
click at [109, 34] on div "INVOICE PREVIOUS INVOICES Create New Save" at bounding box center [273, 42] width 493 height 18
click at [108, 40] on link "PREVIOUS INVOICES" at bounding box center [101, 40] width 54 height 7
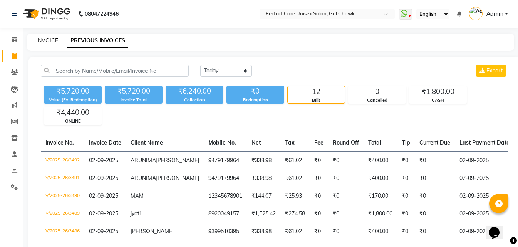
click at [53, 44] on link "INVOICE" at bounding box center [47, 40] width 22 height 7
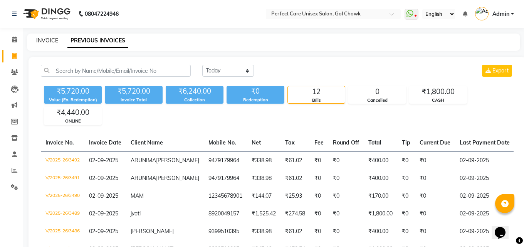
select select "4751"
select select "service"
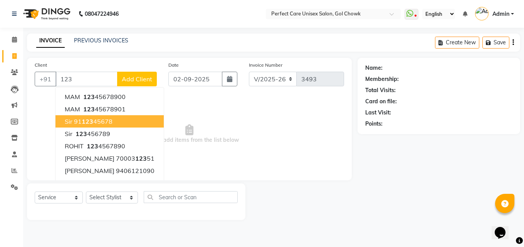
drag, startPoint x: 85, startPoint y: 120, endPoint x: 98, endPoint y: 166, distance: 47.0
click at [85, 121] on span "123" at bounding box center [88, 121] width 12 height 8
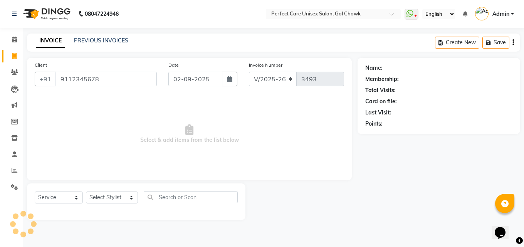
type input "9112345678"
click at [103, 192] on select "Select Stylist [PERSON_NAME] MISS [PERSON_NAME] MISS [PERSON_NAME] MISS [PERSON…" at bounding box center [112, 197] width 52 height 12
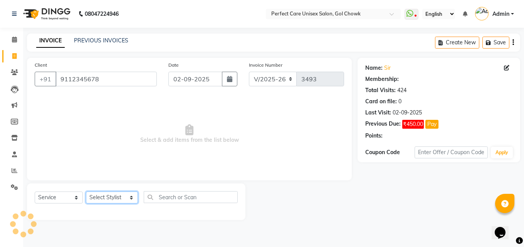
select select "1: Object"
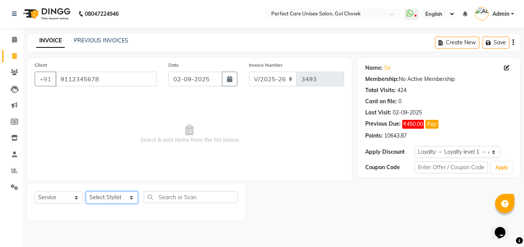
click at [108, 202] on select "Select Stylist [PERSON_NAME] MISS [PERSON_NAME] MISS [PERSON_NAME] MISS [PERSON…" at bounding box center [112, 197] width 52 height 12
select select "28404"
click at [86, 191] on select "Select Stylist [PERSON_NAME] MISS [PERSON_NAME] MISS [PERSON_NAME] MISS [PERSON…" at bounding box center [112, 197] width 52 height 12
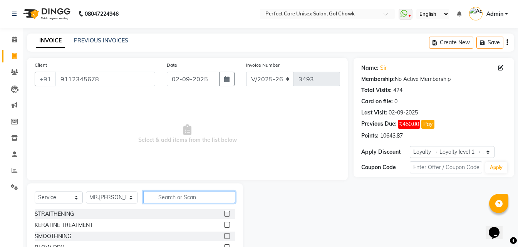
click at [184, 199] on input "text" at bounding box center [189, 197] width 92 height 12
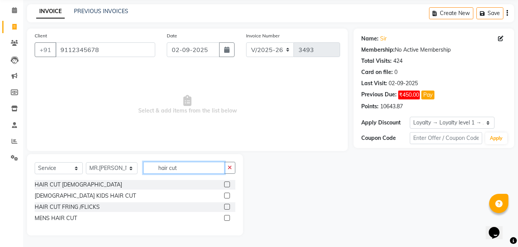
type input "hair cut"
click at [226, 217] on label at bounding box center [227, 218] width 6 height 6
click at [226, 217] on input "checkbox" at bounding box center [226, 218] width 5 height 5
click at [226, 217] on label at bounding box center [227, 218] width 6 height 6
click at [226, 217] on input "checkbox" at bounding box center [226, 218] width 5 height 5
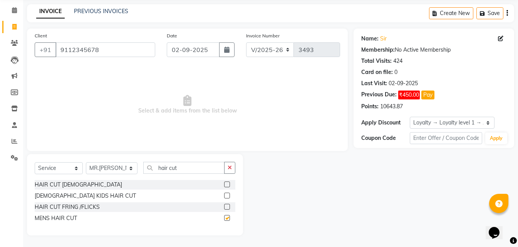
checkbox input "false"
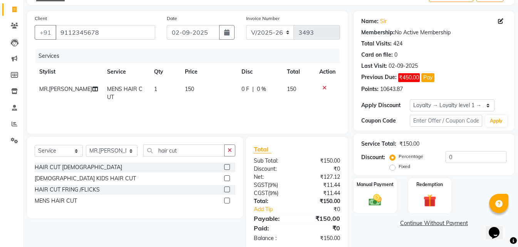
scroll to position [61, 0]
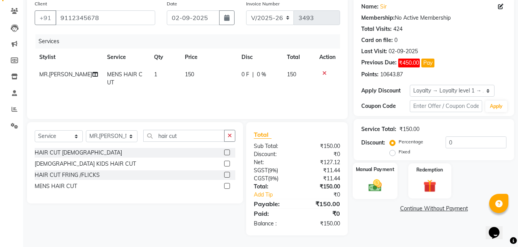
click at [368, 174] on div "Manual Payment" at bounding box center [375, 180] width 45 height 37
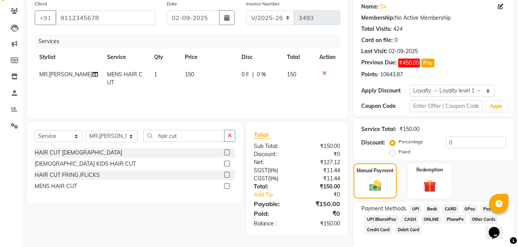
drag, startPoint x: 407, startPoint y: 218, endPoint x: 420, endPoint y: 222, distance: 12.8
click at [415, 221] on span "CASH" at bounding box center [410, 219] width 17 height 9
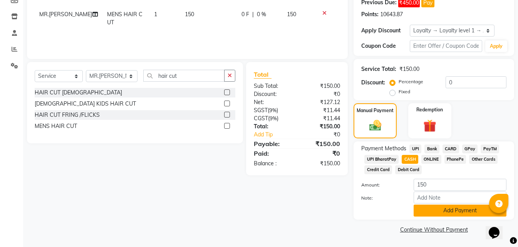
click at [426, 207] on button "Add Payment" at bounding box center [459, 210] width 93 height 12
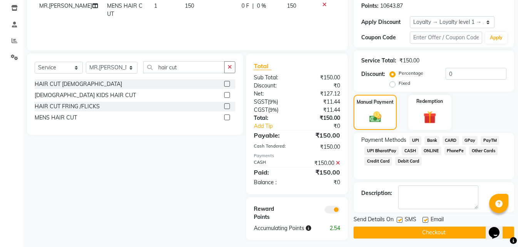
scroll to position [134, 0]
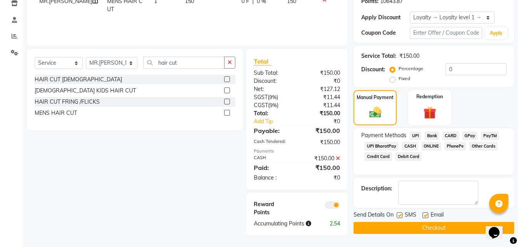
click at [415, 226] on button "Checkout" at bounding box center [433, 228] width 161 height 12
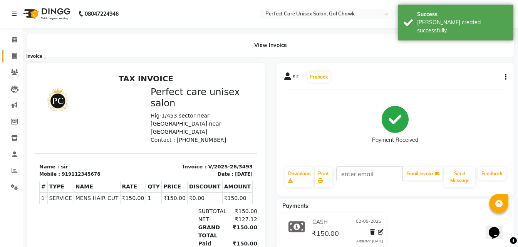
click at [12, 59] on icon at bounding box center [14, 56] width 4 height 6
select select "service"
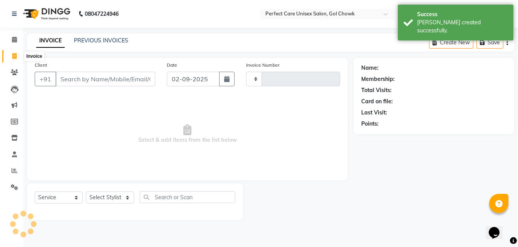
type input "3494"
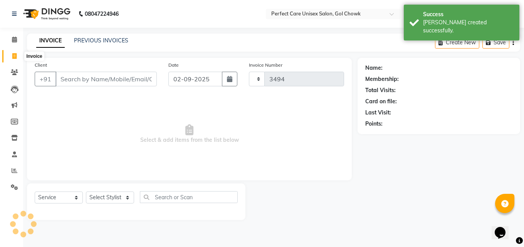
select select "4751"
click at [91, 40] on link "PREVIOUS INVOICES" at bounding box center [101, 40] width 54 height 7
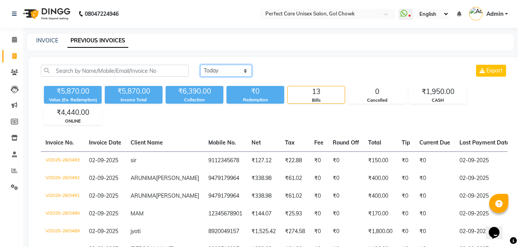
drag, startPoint x: 213, startPoint y: 75, endPoint x: 209, endPoint y: 76, distance: 4.4
click at [213, 75] on select "[DATE] [DATE] Custom Range" at bounding box center [226, 71] width 52 height 12
select select "[DATE]"
click at [200, 65] on select "[DATE] [DATE] Custom Range" at bounding box center [226, 71] width 52 height 12
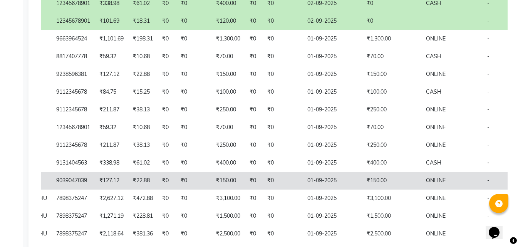
scroll to position [0, 170]
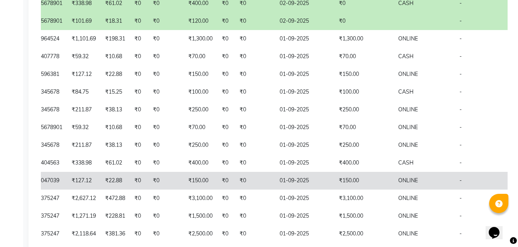
drag, startPoint x: 261, startPoint y: 178, endPoint x: 266, endPoint y: 179, distance: 5.2
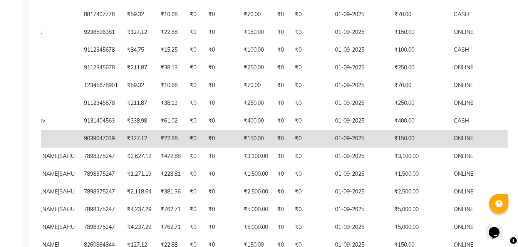
scroll to position [0, 0]
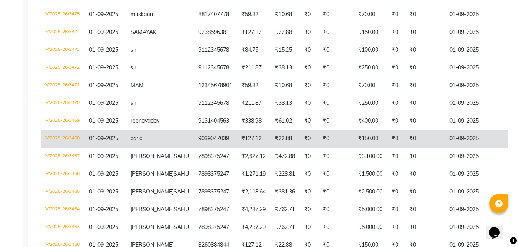
drag, startPoint x: 348, startPoint y: 126, endPoint x: 184, endPoint y: 130, distance: 164.4
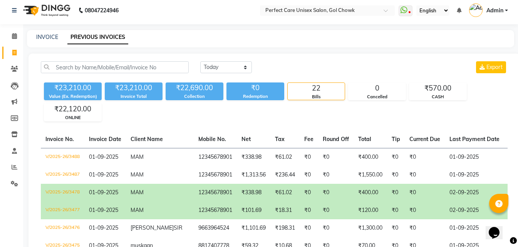
scroll to position [0, 170]
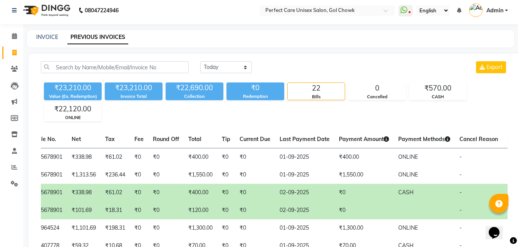
drag, startPoint x: 456, startPoint y: 183, endPoint x: 474, endPoint y: 186, distance: 18.2
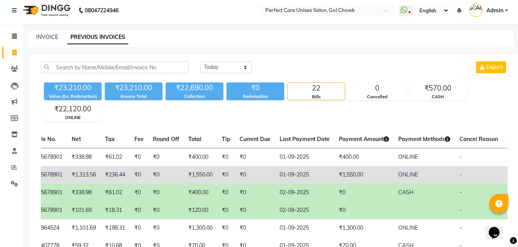
scroll to position [0, 0]
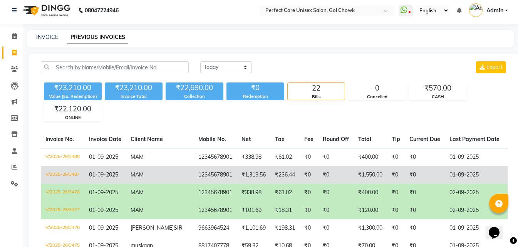
drag, startPoint x: 426, startPoint y: 187, endPoint x: 263, endPoint y: 170, distance: 164.1
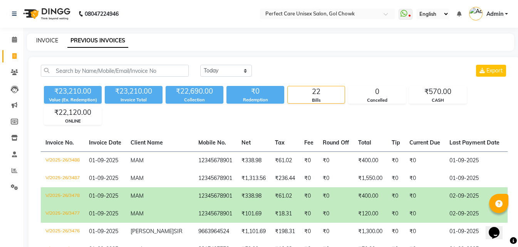
click at [49, 37] on link "INVOICE" at bounding box center [47, 40] width 22 height 7
select select "service"
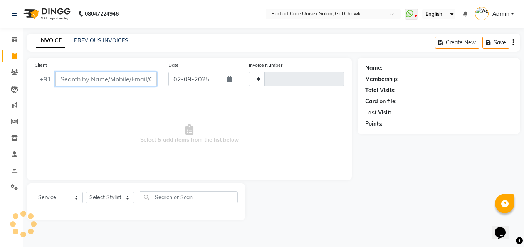
click at [90, 84] on input "Client" at bounding box center [105, 79] width 101 height 15
type input "3494"
select select "4751"
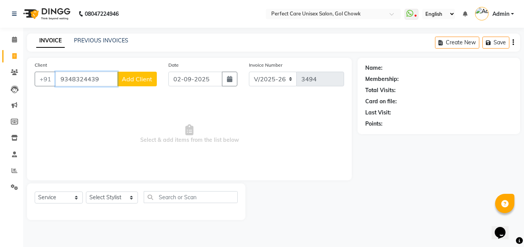
type input "9348324439"
click at [139, 82] on span "Add Client" at bounding box center [137, 79] width 30 height 8
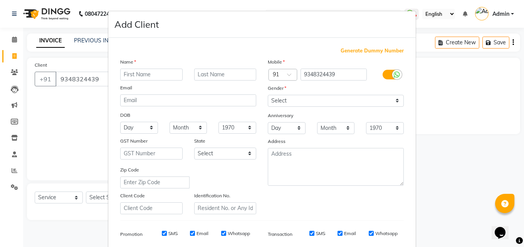
type input "a"
type input "[PERSON_NAME]"
click at [222, 76] on input "text" at bounding box center [225, 75] width 62 height 12
click at [206, 76] on input "[PERSON_NAME]" at bounding box center [225, 75] width 62 height 12
type input "AGARWAL"
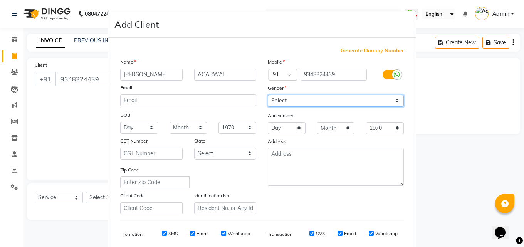
click at [327, 99] on select "Select [DEMOGRAPHIC_DATA] [DEMOGRAPHIC_DATA] Other Prefer Not To Say" at bounding box center [336, 101] width 136 height 12
select select "[DEMOGRAPHIC_DATA]"
click at [268, 95] on select "Select [DEMOGRAPHIC_DATA] [DEMOGRAPHIC_DATA] Other Prefer Not To Say" at bounding box center [336, 101] width 136 height 12
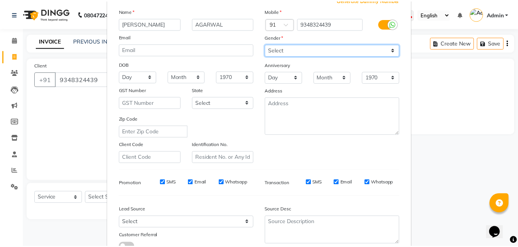
scroll to position [109, 0]
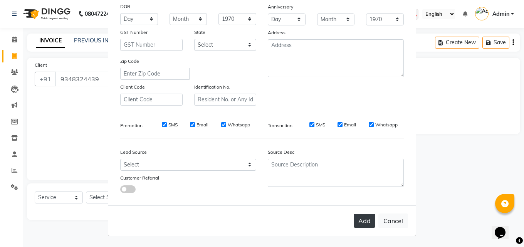
click at [362, 222] on button "Add" at bounding box center [364, 221] width 22 height 14
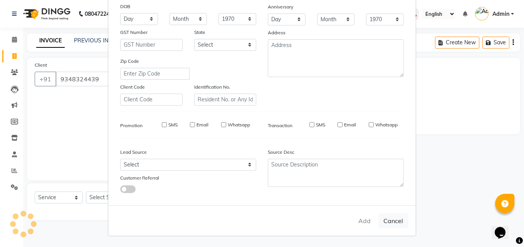
select select
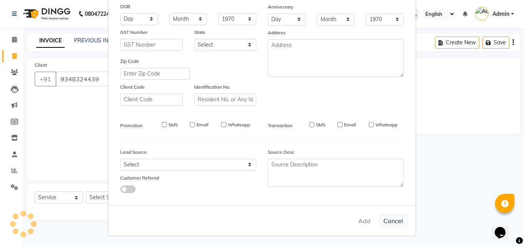
select select
checkbox input "false"
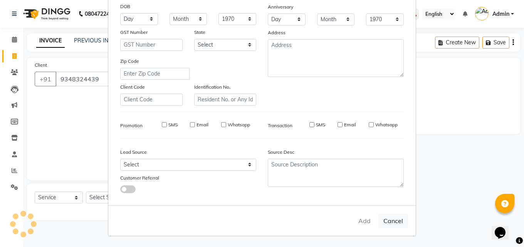
checkbox input "false"
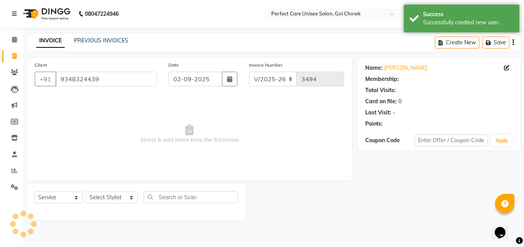
select select "1: Object"
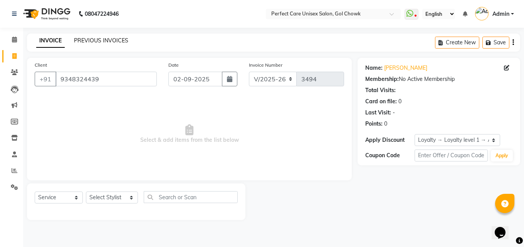
click at [110, 37] on link "PREVIOUS INVOICES" at bounding box center [101, 40] width 54 height 7
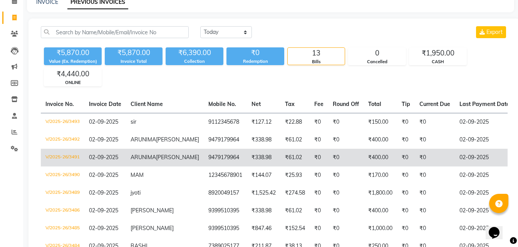
scroll to position [0, 170]
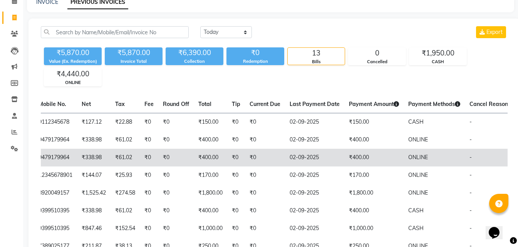
drag, startPoint x: 365, startPoint y: 171, endPoint x: 370, endPoint y: 171, distance: 5.0
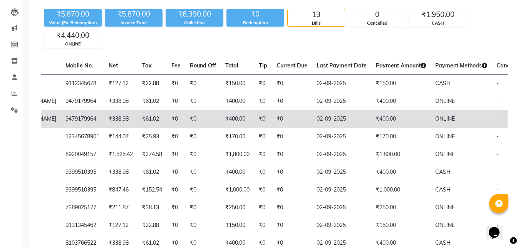
scroll to position [0, 0]
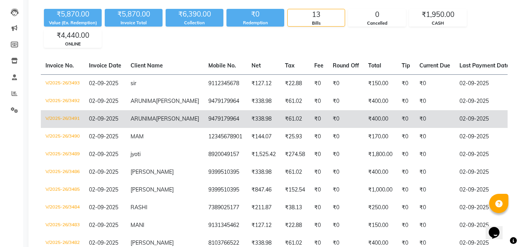
drag, startPoint x: 331, startPoint y: 164, endPoint x: 239, endPoint y: 154, distance: 92.6
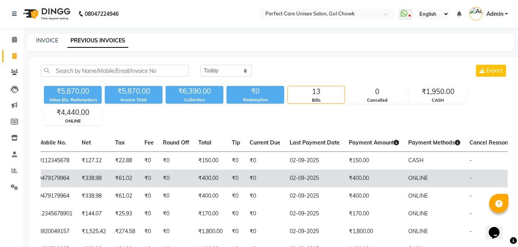
drag, startPoint x: 209, startPoint y: 176, endPoint x: 314, endPoint y: 189, distance: 106.0
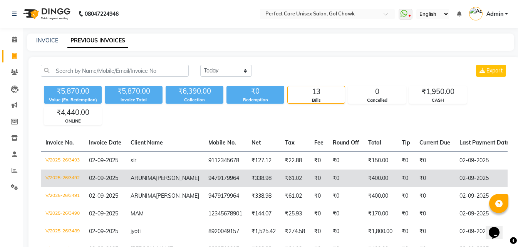
drag, startPoint x: 242, startPoint y: 191, endPoint x: 165, endPoint y: 181, distance: 77.6
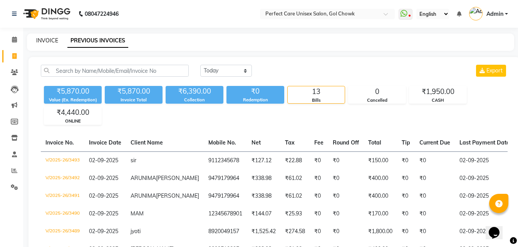
click at [45, 41] on link "INVOICE" at bounding box center [47, 40] width 22 height 7
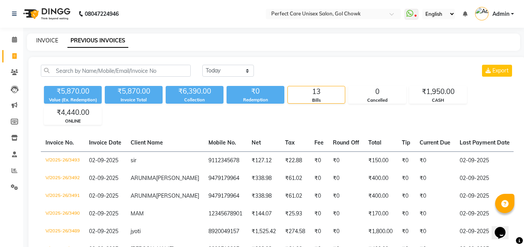
select select "service"
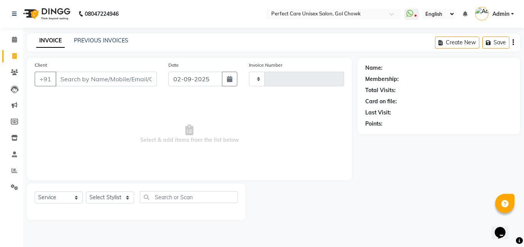
type input "3494"
select select "4751"
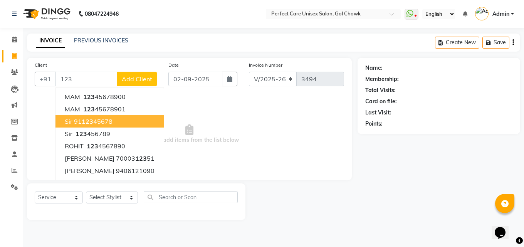
click at [88, 119] on span "123" at bounding box center [88, 121] width 12 height 8
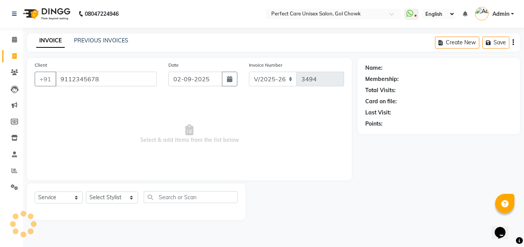
type input "9112345678"
select select "1: Object"
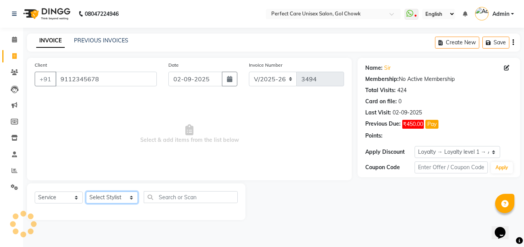
click at [95, 197] on select "Select Stylist [PERSON_NAME] MISS [PERSON_NAME] MISS [PERSON_NAME] MISS [PERSON…" at bounding box center [112, 197] width 52 height 12
select select "67638"
click at [86, 191] on select "Select Stylist [PERSON_NAME] MISS [PERSON_NAME] MISS [PERSON_NAME] MISS [PERSON…" at bounding box center [112, 197] width 52 height 12
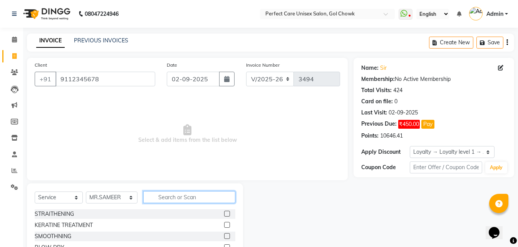
click at [154, 202] on input "text" at bounding box center [189, 197] width 92 height 12
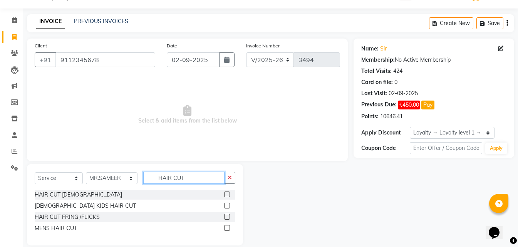
scroll to position [29, 0]
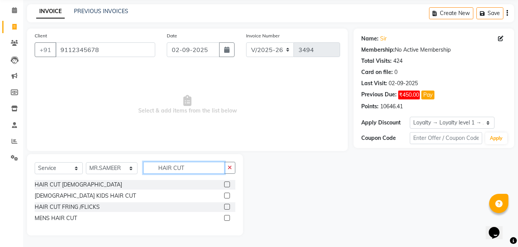
type input "HAIR CUT"
click at [226, 217] on label at bounding box center [227, 218] width 6 height 6
click at [226, 217] on input "checkbox" at bounding box center [226, 218] width 5 height 5
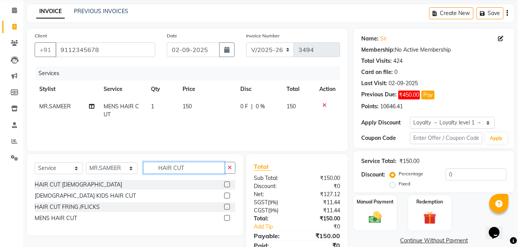
checkbox input "false"
drag, startPoint x: 202, startPoint y: 165, endPoint x: 153, endPoint y: 167, distance: 49.3
click at [153, 167] on input "HAIR CUT" at bounding box center [183, 168] width 81 height 12
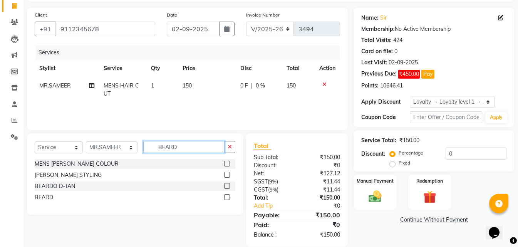
scroll to position [61, 0]
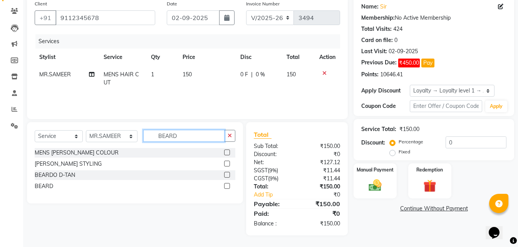
type input "BEARD"
click at [227, 187] on label at bounding box center [227, 186] width 6 height 6
click at [227, 187] on input "checkbox" at bounding box center [226, 186] width 5 height 5
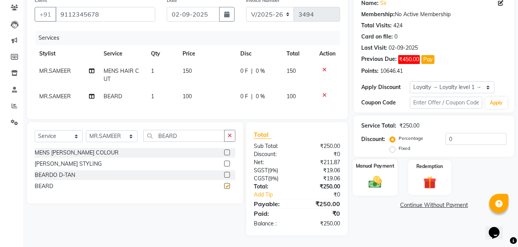
scroll to position [70, 0]
checkbox input "false"
click at [376, 174] on img at bounding box center [375, 181] width 22 height 15
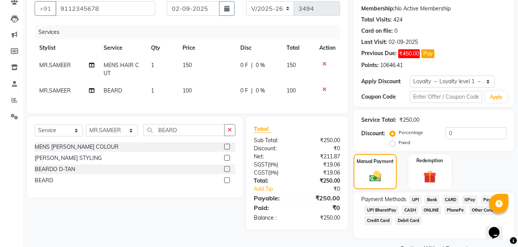
click at [413, 211] on span "CASH" at bounding box center [410, 210] width 17 height 9
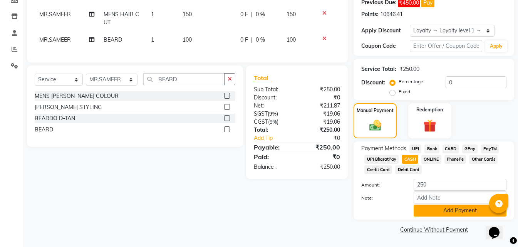
click at [425, 215] on button "Add Payment" at bounding box center [459, 210] width 93 height 12
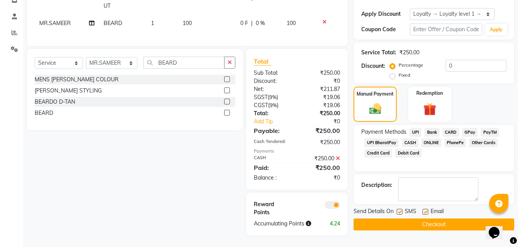
click at [397, 218] on button "Checkout" at bounding box center [433, 224] width 161 height 12
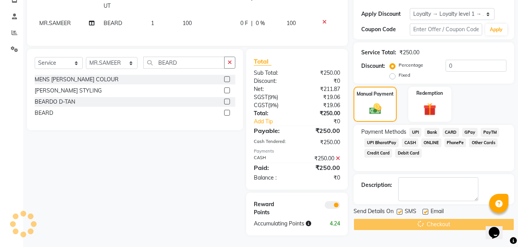
scroll to position [110, 0]
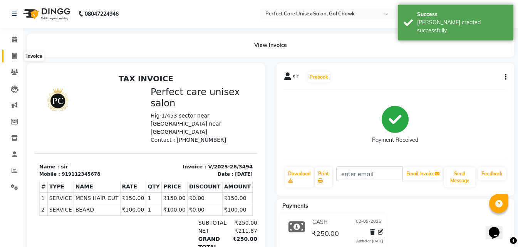
click at [14, 56] on icon at bounding box center [14, 56] width 4 height 6
select select "4751"
select select "service"
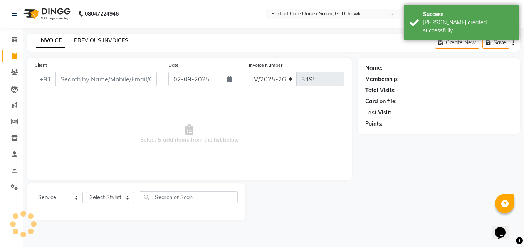
click at [114, 37] on link "PREVIOUS INVOICES" at bounding box center [101, 40] width 54 height 7
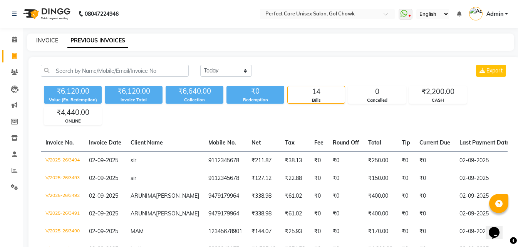
click at [42, 38] on link "INVOICE" at bounding box center [47, 40] width 22 height 7
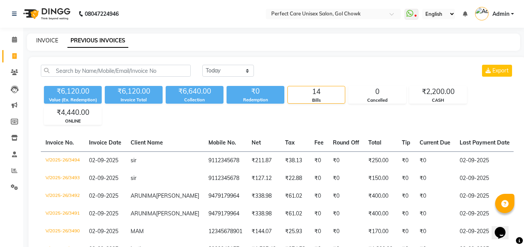
select select "service"
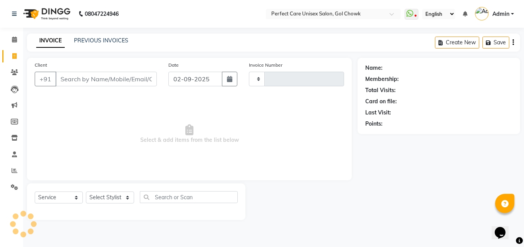
type input "3495"
select select "4751"
click at [108, 42] on link "PREVIOUS INVOICES" at bounding box center [101, 40] width 54 height 7
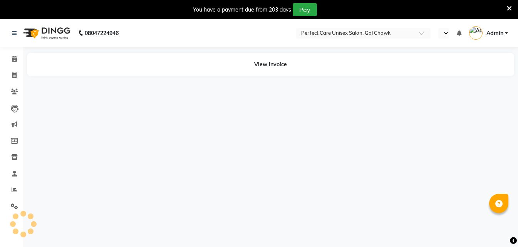
select select "en"
